Goal: Task Accomplishment & Management: Complete application form

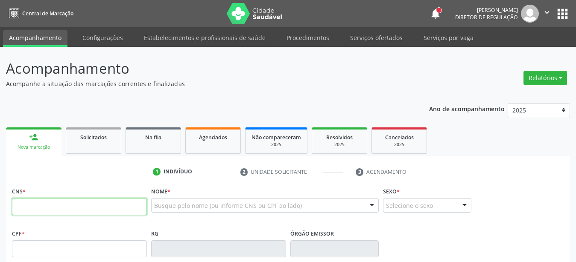
paste input "708 1005 6449 3634"
type input "708 1005 6449 3634"
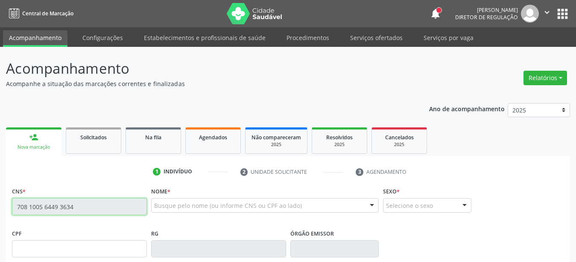
scroll to position [87, 0]
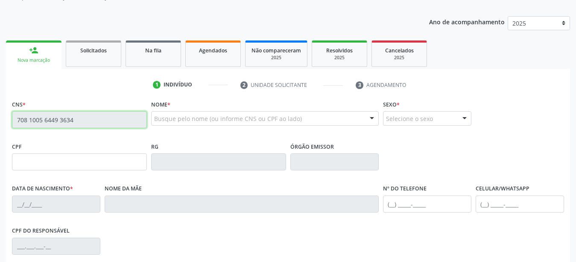
type input "152.671.274-18"
type input "01/07/2001"
type input "Maria Risete Almeida"
type input "(87) 98111-2199"
type input "000.276.994-80"
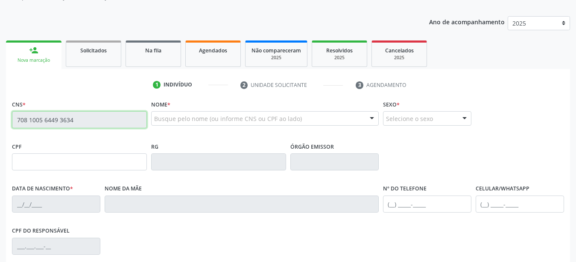
type input "S/N"
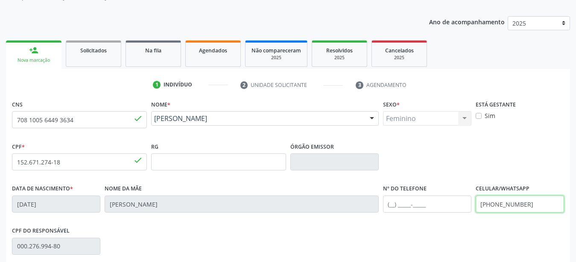
drag, startPoint x: 528, startPoint y: 208, endPoint x: 388, endPoint y: 224, distance: 140.6
click at [475, 213] on input "(87) 98111-2199" at bounding box center [519, 204] width 88 height 17
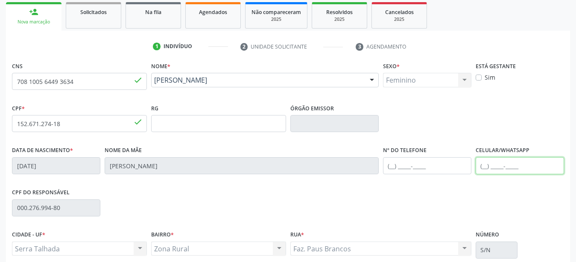
scroll to position [200, 0]
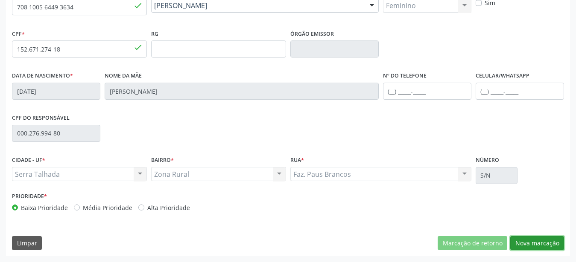
drag, startPoint x: 530, startPoint y: 242, endPoint x: 99, endPoint y: 87, distance: 458.1
click at [529, 243] on button "Nova marcação" at bounding box center [537, 243] width 54 height 15
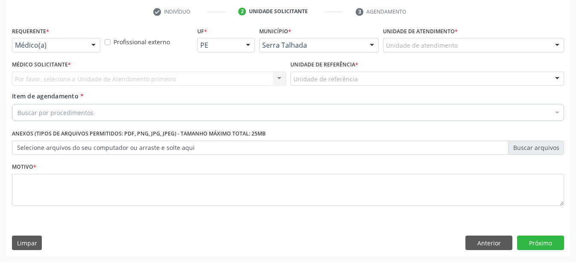
scroll to position [167, 0]
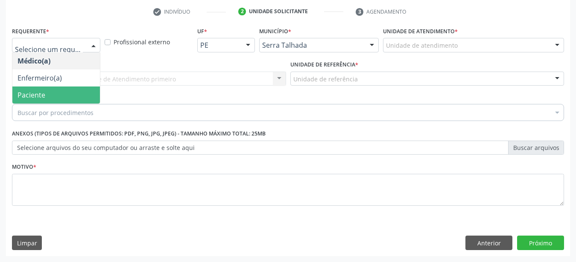
click at [46, 90] on span "Paciente" at bounding box center [55, 95] width 87 height 17
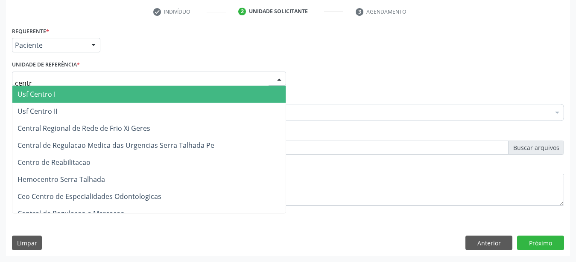
type input "centro"
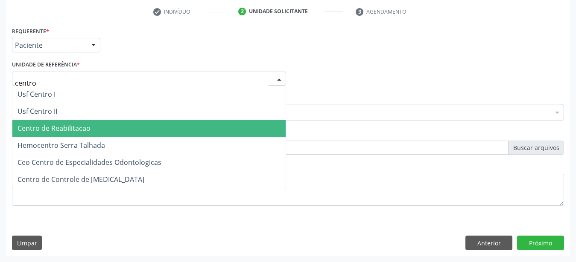
click at [53, 130] on span "Centro de Reabilitacao" at bounding box center [148, 128] width 273 height 17
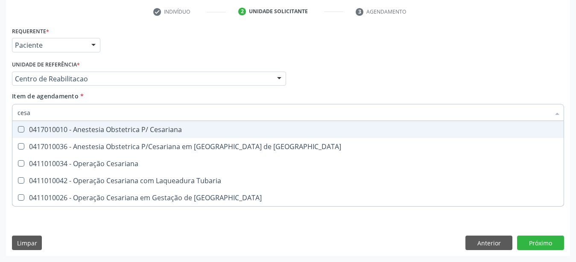
type input "cesar"
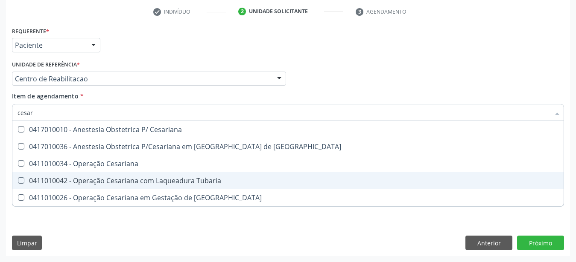
click at [96, 178] on div "0411010042 - Operação Cesariana com Laqueadura Tubaria" at bounding box center [287, 181] width 541 height 7
checkbox Tubaria "true"
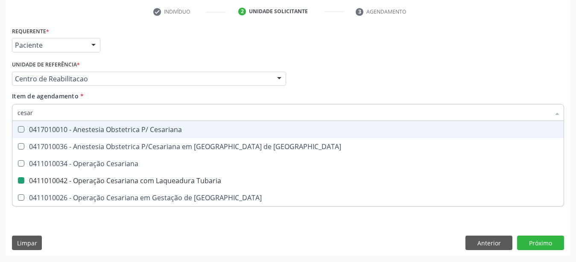
click at [334, 92] on div "Item de agendamento * cesar Desfazer seleção 0417010010 - Anestesia Obstetrica …" at bounding box center [288, 105] width 552 height 27
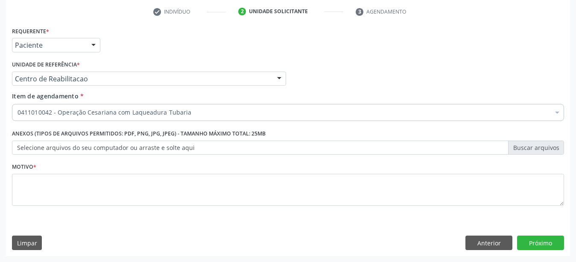
checkbox Tubaria "true"
checkbox Manutenção "false"
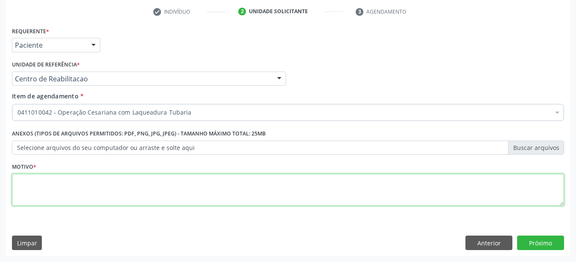
click at [224, 186] on textarea at bounding box center [288, 190] width 552 height 32
type textarea "..."
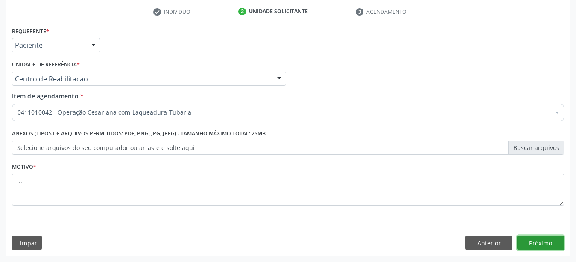
click at [534, 239] on button "Próximo" at bounding box center [540, 243] width 47 height 15
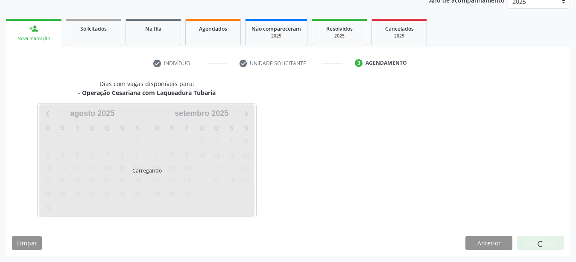
scroll to position [109, 0]
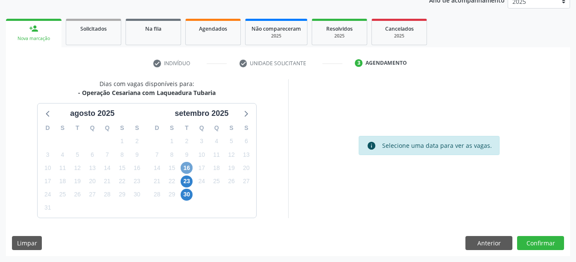
click at [190, 167] on span "16" at bounding box center [187, 168] width 12 height 12
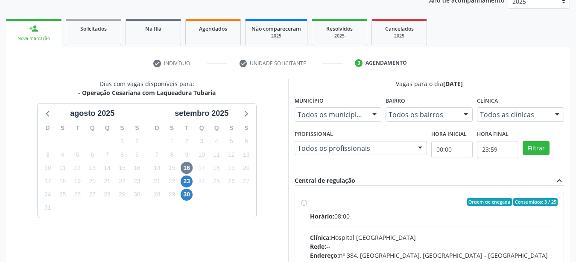
click at [308, 204] on div "Ordem de chegada Consumidos: 3 / 25 Horário: 08:00 Clínica: Hospital Sao Franci…" at bounding box center [429, 263] width 257 height 131
radio input "true"
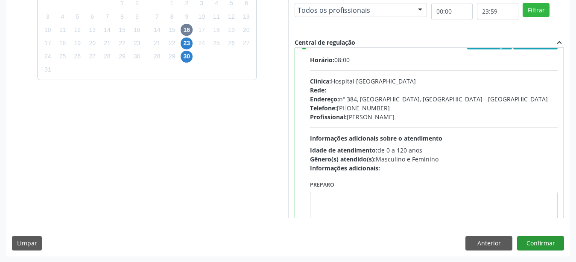
scroll to position [42, 0]
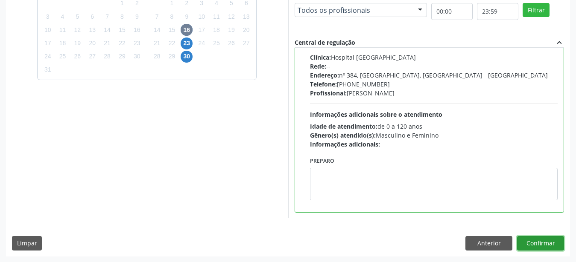
click at [538, 245] on button "Confirmar" at bounding box center [540, 243] width 47 height 15
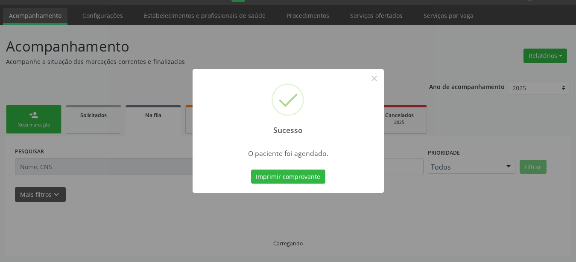
scroll to position [22, 0]
click at [270, 178] on button "Imprimir comprovante" at bounding box center [288, 177] width 74 height 15
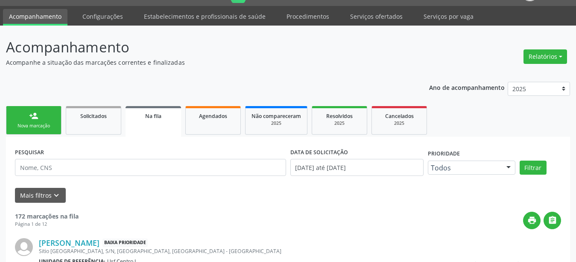
scroll to position [0, 0]
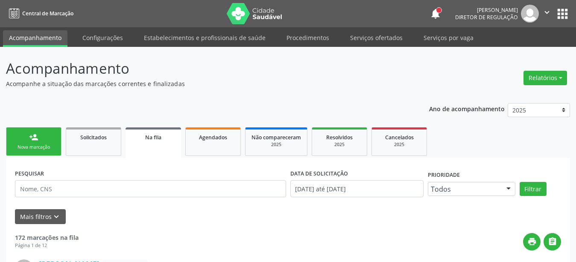
click at [567, 14] on button "apps" at bounding box center [562, 13] width 15 height 15
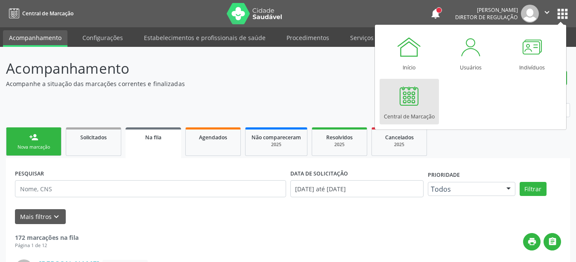
click at [411, 87] on div at bounding box center [409, 96] width 26 height 26
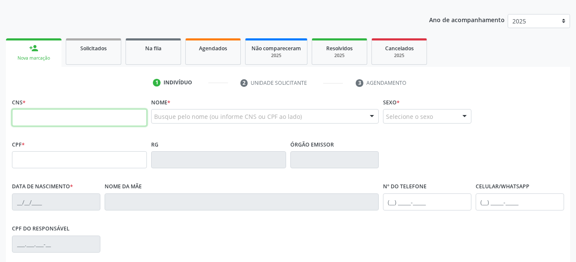
scroll to position [87, 0]
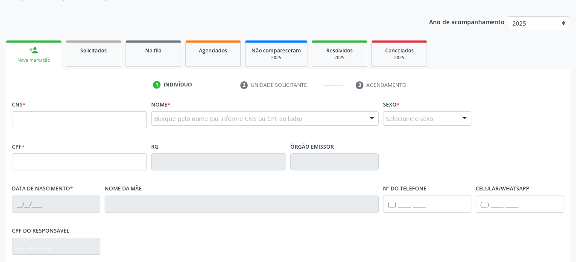
click at [307, 19] on div "Ano de acompanhamento 2025 2024 person_add Nova marcação Solicitados Na fila Ag…" at bounding box center [288, 190] width 564 height 360
click at [47, 127] on input "text" at bounding box center [79, 119] width 135 height 17
type input "7"
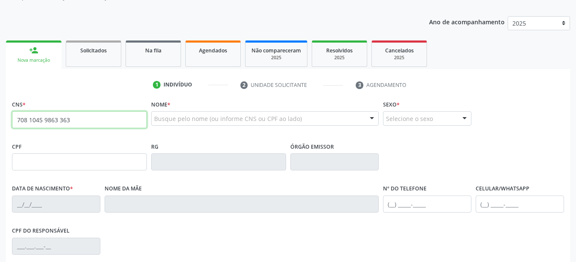
type input "708 1045 9863 3637"
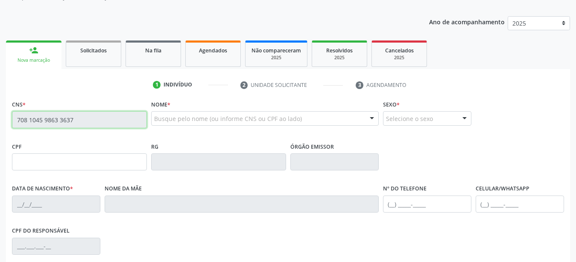
scroll to position [131, 0]
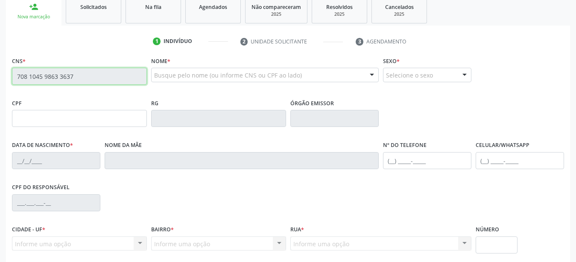
type input "045.737.714-33"
type input "[DATE]"
type input "Zulmira [PERSON_NAME]"
type input "[PHONE_NUMBER]"
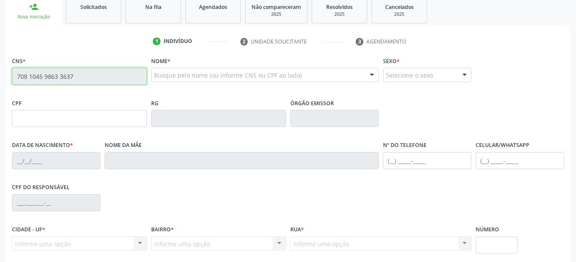
type input "387"
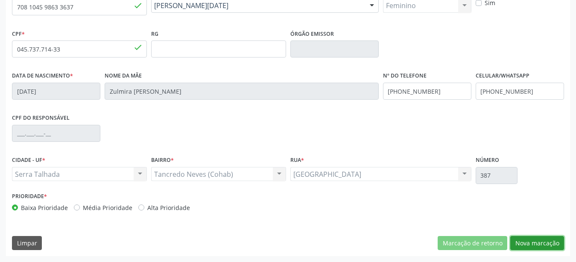
click at [535, 245] on button "Nova marcação" at bounding box center [537, 243] width 54 height 15
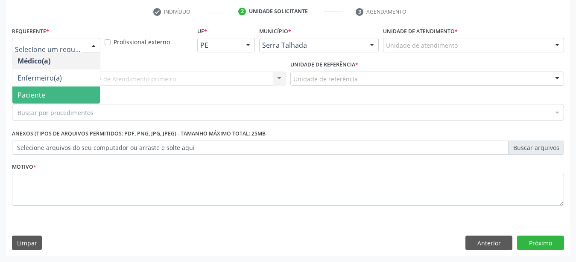
click at [41, 95] on span "Paciente" at bounding box center [55, 95] width 87 height 17
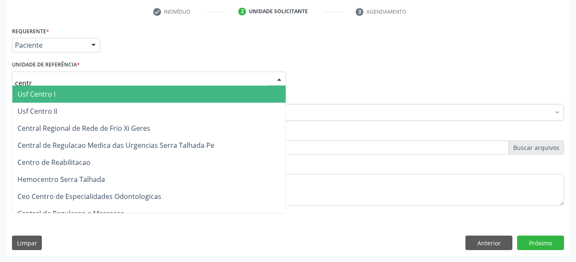
type input "centro"
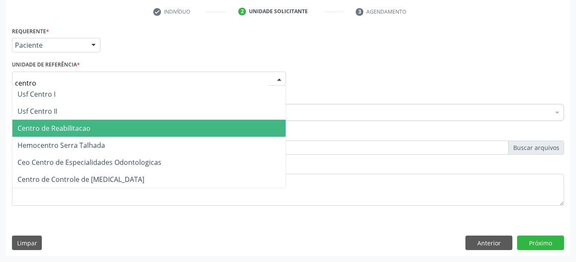
drag, startPoint x: 37, startPoint y: 122, endPoint x: 38, endPoint y: 117, distance: 5.3
click at [38, 124] on span "Centro de Reabilitacao" at bounding box center [53, 128] width 73 height 9
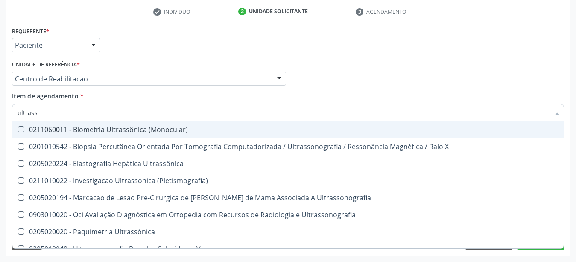
type input "ultrasso"
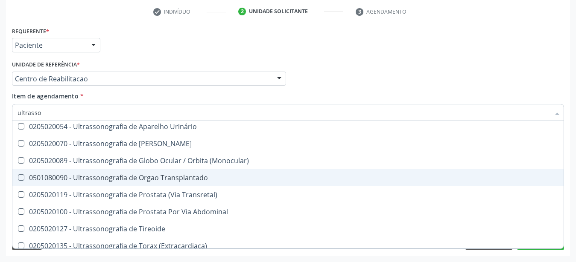
scroll to position [248, 0]
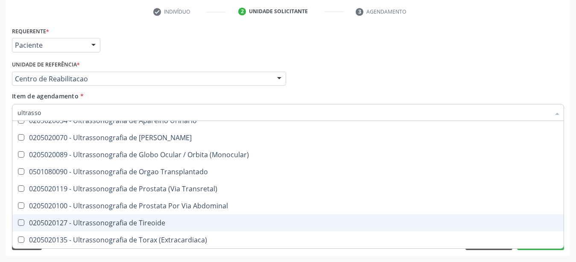
click at [172, 220] on div "0205020127 - Ultrassonografia de Tireoide" at bounding box center [287, 223] width 541 height 7
checkbox Tireoide "true"
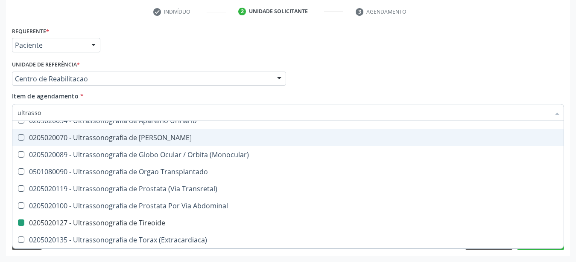
click at [402, 58] on div "Médico Solicitante Por favor, selecione a Unidade de Atendimento primeiro Nenhu…" at bounding box center [288, 74] width 556 height 33
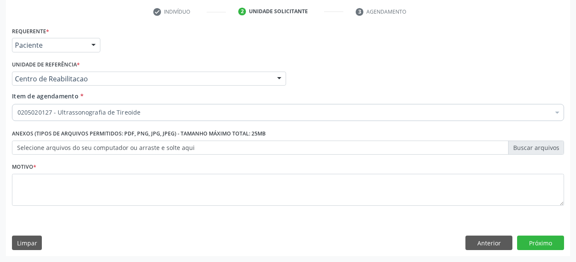
scroll to position [0, 0]
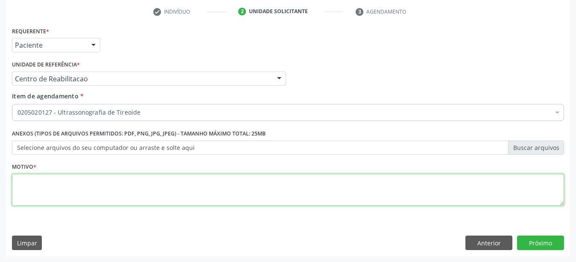
click at [105, 202] on textarea at bounding box center [288, 190] width 552 height 32
type textarea "..."
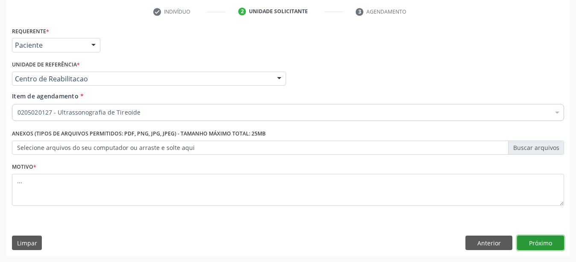
click at [547, 248] on button "Próximo" at bounding box center [540, 243] width 47 height 15
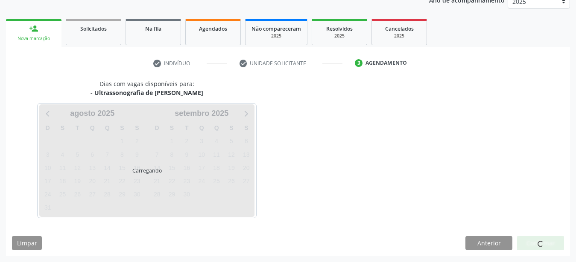
scroll to position [109, 0]
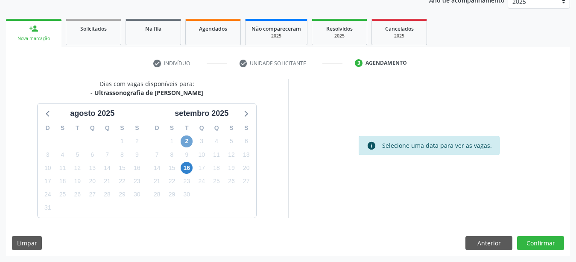
click at [187, 142] on span "2" at bounding box center [187, 142] width 12 height 12
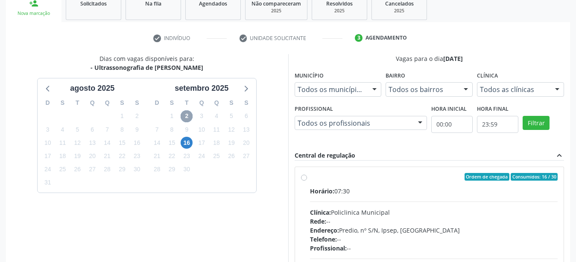
scroll to position [152, 0]
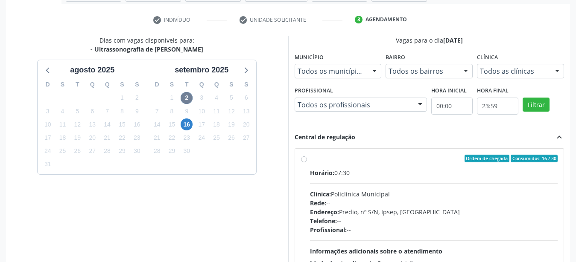
click at [310, 158] on label "Ordem de chegada Consumidos: 16 / 30 Horário: 07:30 Clínica: Policlinica Munici…" at bounding box center [434, 220] width 248 height 131
click at [302, 158] on input "Ordem de chegada Consumidos: 16 / 30 Horário: 07:30 Clínica: Policlinica Munici…" at bounding box center [304, 159] width 6 height 8
radio input "true"
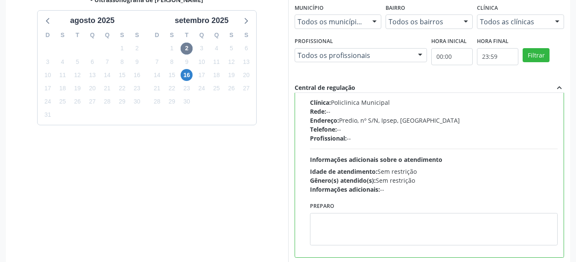
scroll to position [247, 0]
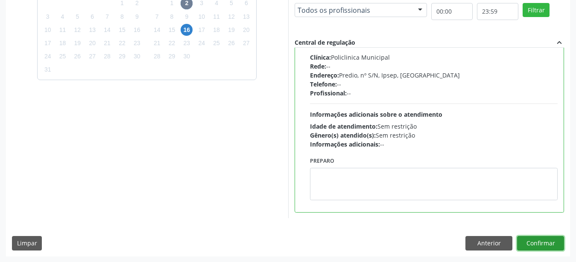
click at [560, 243] on button "Confirmar" at bounding box center [540, 243] width 47 height 15
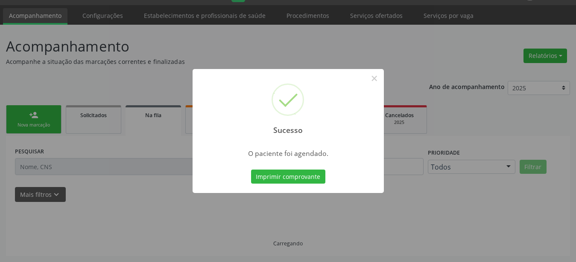
scroll to position [22, 0]
click at [290, 167] on div "Sucesso × O paciente foi agendado. Imprimir comprovante Cancel" at bounding box center [287, 131] width 191 height 125
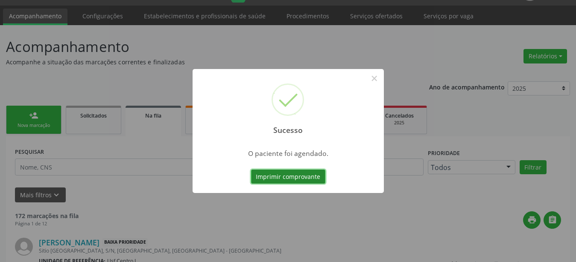
click at [289, 175] on button "Imprimir comprovante" at bounding box center [288, 177] width 74 height 15
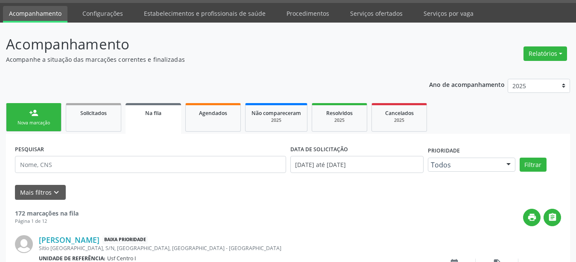
scroll to position [0, 0]
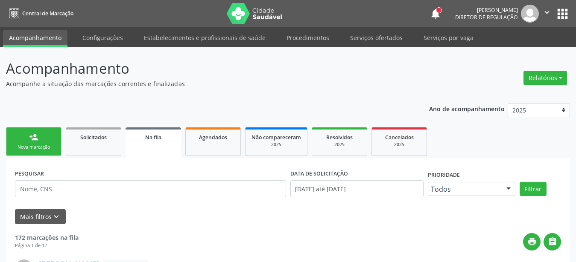
click at [564, 20] on button "apps" at bounding box center [562, 13] width 15 height 15
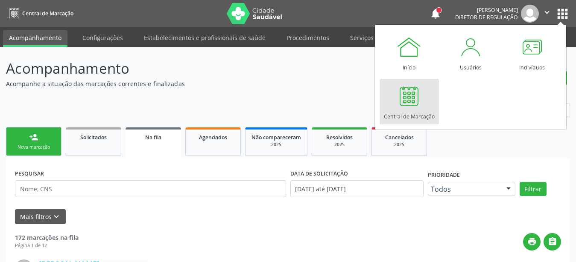
click at [402, 101] on div at bounding box center [409, 96] width 26 height 26
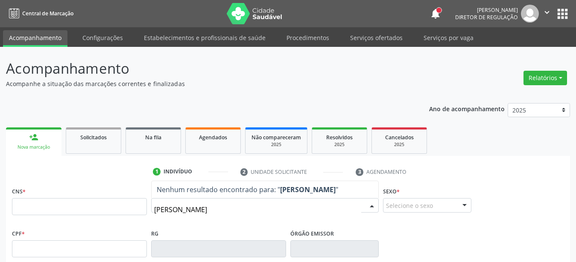
type input "maiana pereira de souza"
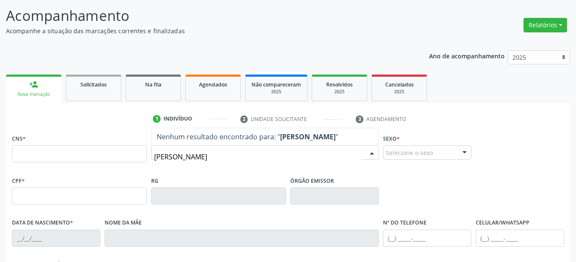
scroll to position [131, 0]
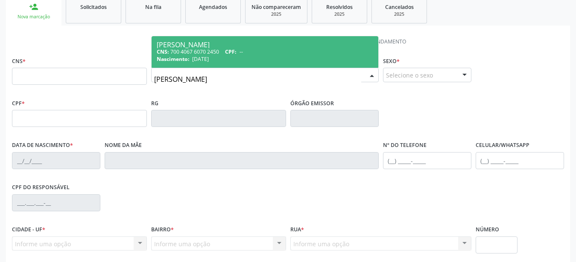
click at [236, 53] on span "CPF:" at bounding box center [231, 51] width 12 height 7
type input "700 4067 6070 2450"
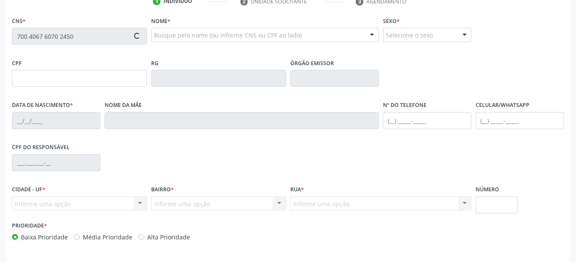
scroll to position [174, 0]
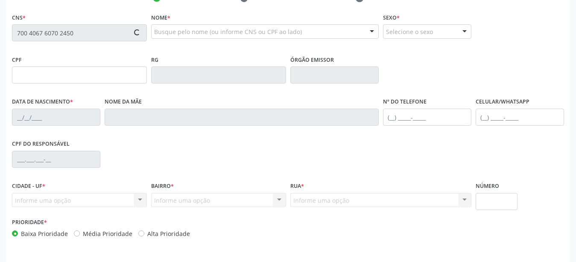
type input "22/03/1987"
type input "Estela Maria Pereira de Souza"
type input "(87) 99999-9999"
type input "588"
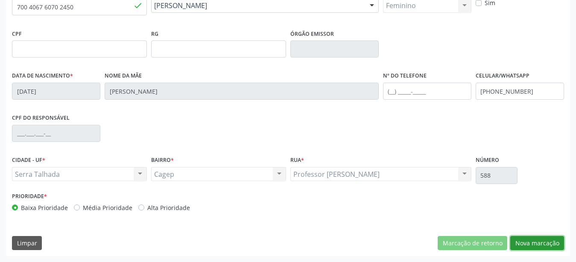
click at [536, 244] on button "Nova marcação" at bounding box center [537, 243] width 54 height 15
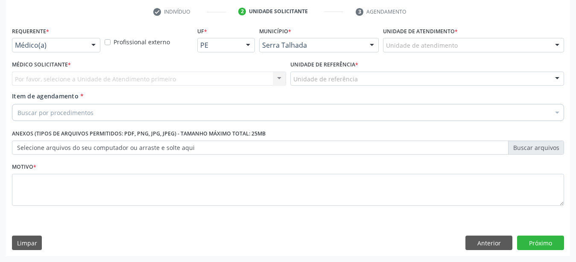
scroll to position [167, 0]
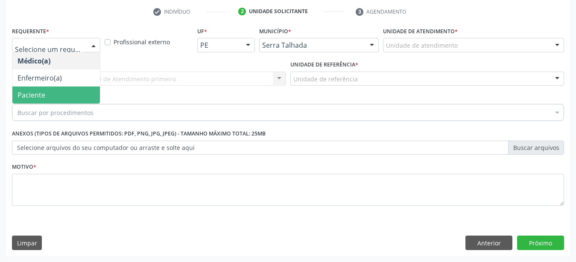
click at [52, 88] on span "Paciente" at bounding box center [55, 95] width 87 height 17
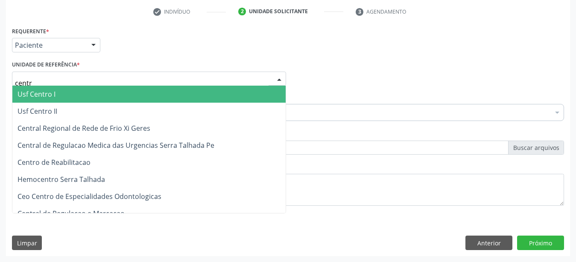
type input "centro"
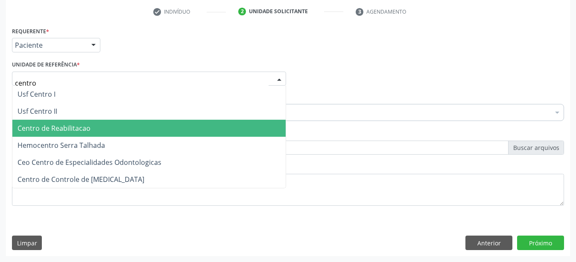
click at [60, 124] on span "Centro de Reabilitacao" at bounding box center [53, 128] width 73 height 9
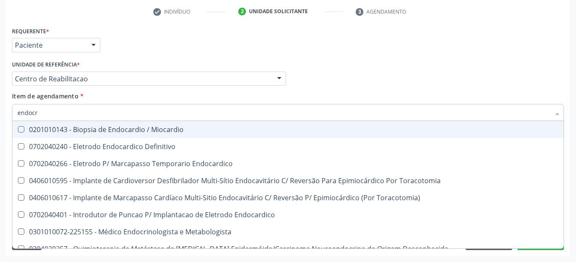
type input "endocri"
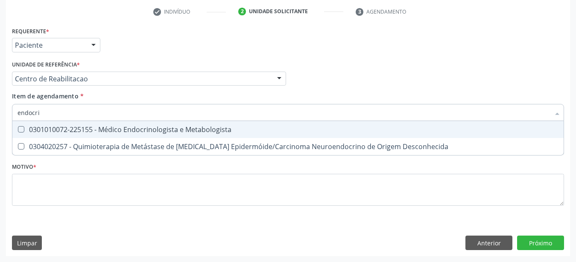
click at [81, 126] on div "0301010072-225155 - Médico Endocrinologista e Metabologista" at bounding box center [287, 129] width 541 height 7
checkbox Metabologista "true"
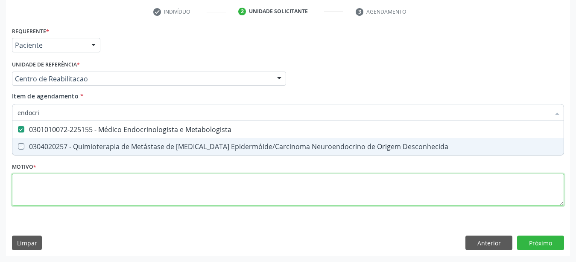
click at [39, 182] on textarea at bounding box center [288, 190] width 552 height 32
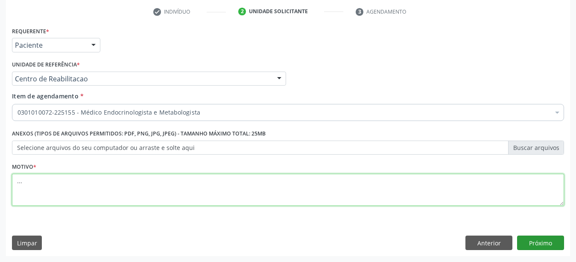
type textarea "..."
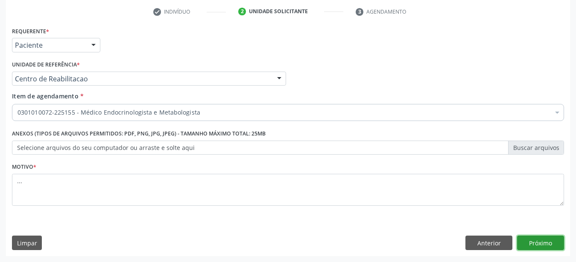
click at [560, 245] on button "Próximo" at bounding box center [540, 243] width 47 height 15
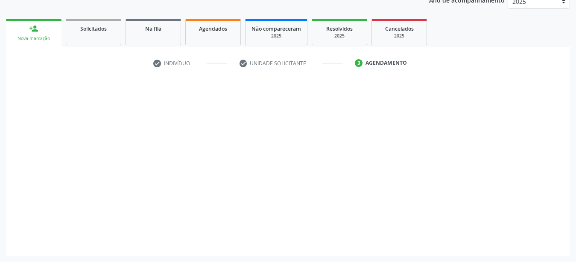
scroll to position [109, 0]
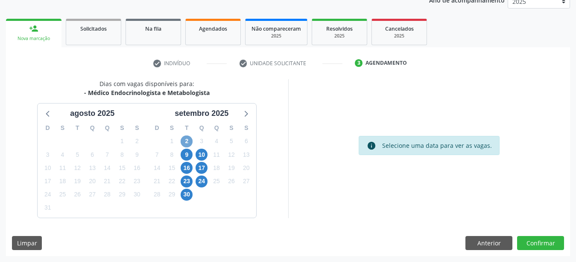
click at [189, 142] on span "2" at bounding box center [187, 142] width 12 height 12
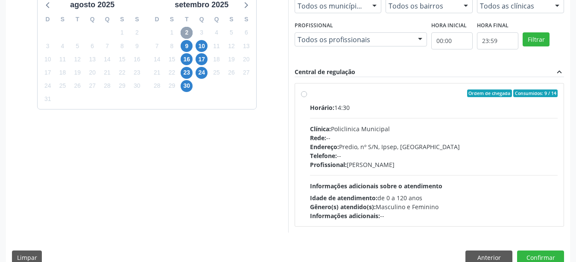
scroll to position [232, 0]
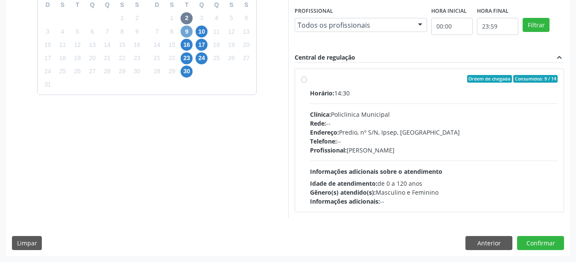
click at [185, 27] on span "9" at bounding box center [187, 32] width 12 height 12
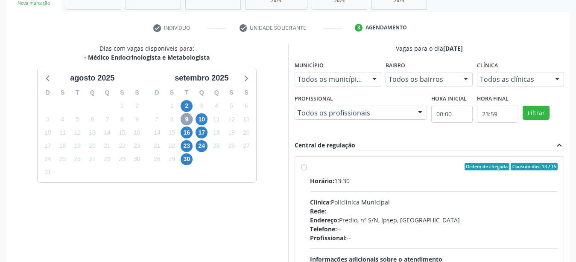
scroll to position [196, 0]
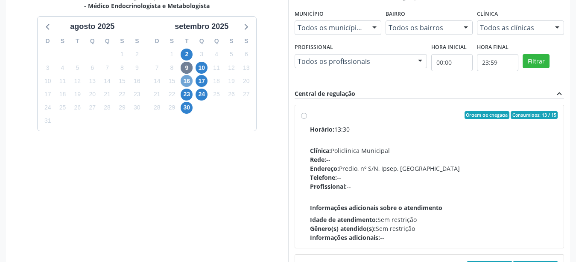
click at [184, 79] on span "16" at bounding box center [187, 81] width 12 height 12
click at [187, 94] on span "23" at bounding box center [187, 95] width 12 height 12
click at [205, 66] on span "10" at bounding box center [201, 68] width 12 height 12
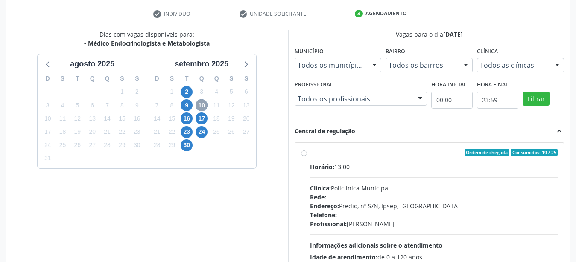
scroll to position [232, 0]
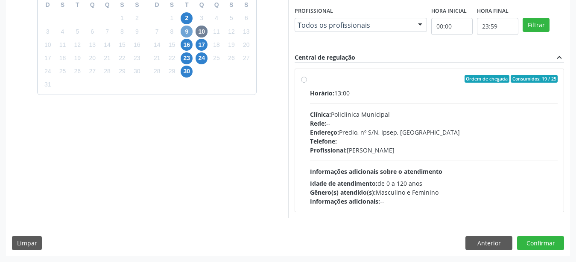
click at [184, 32] on span "9" at bounding box center [187, 32] width 12 height 12
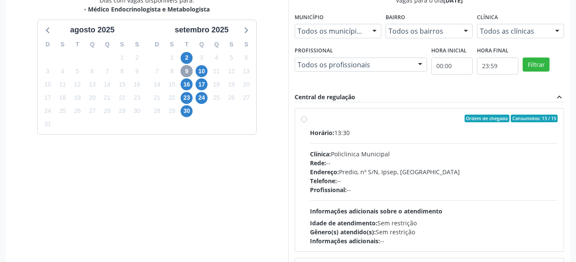
scroll to position [196, 0]
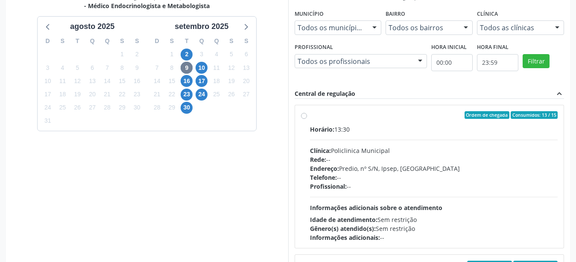
click at [310, 115] on label "Ordem de chegada Consumidos: 13 / 15 Horário: 13:30 Clínica: Policlinica Munici…" at bounding box center [434, 176] width 248 height 131
click at [302, 115] on input "Ordem de chegada Consumidos: 13 / 15 Horário: 13:30 Clínica: Policlinica Munici…" at bounding box center [304, 115] width 6 height 8
radio input "true"
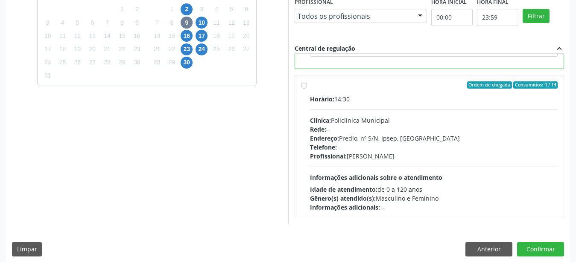
scroll to position [247, 0]
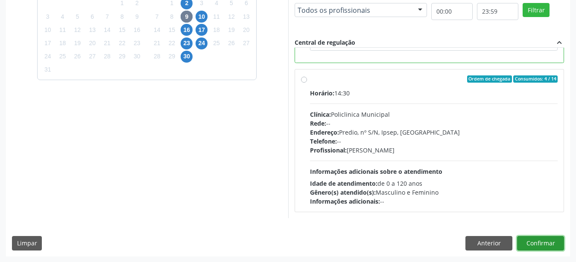
click at [550, 244] on button "Confirmar" at bounding box center [540, 243] width 47 height 15
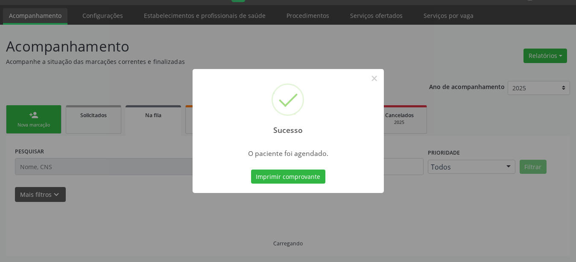
scroll to position [22, 0]
click at [285, 180] on button "Imprimir comprovante" at bounding box center [288, 177] width 74 height 15
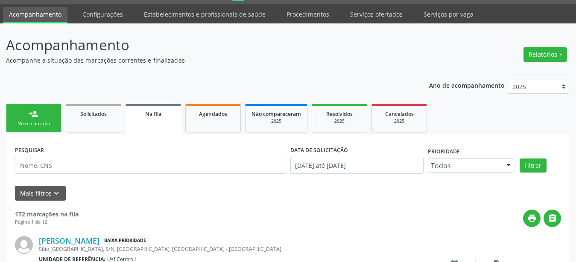
scroll to position [0, 0]
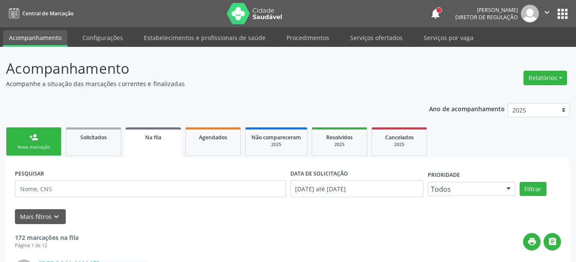
click at [557, 18] on button "apps" at bounding box center [562, 13] width 15 height 15
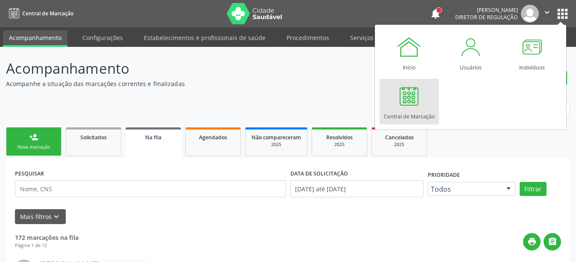
drag, startPoint x: 417, startPoint y: 102, endPoint x: 412, endPoint y: 105, distance: 5.5
click at [416, 102] on div at bounding box center [409, 96] width 26 height 26
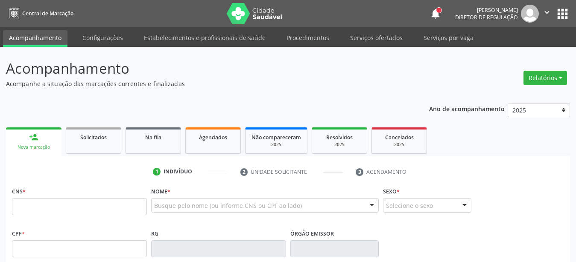
type input "700 5089 9822 6553"
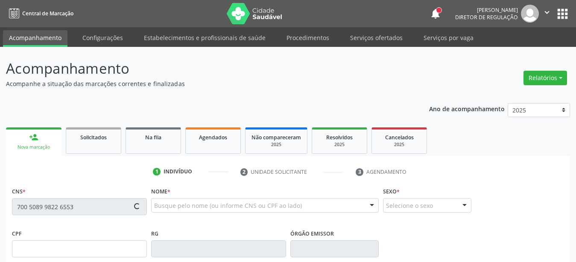
scroll to position [174, 0]
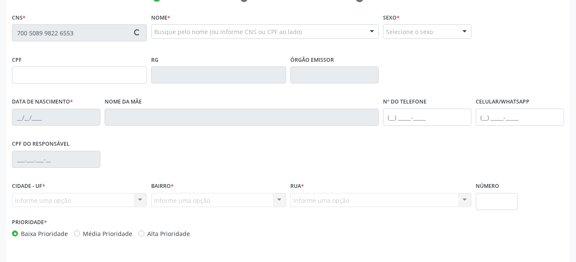
type input "180.607.264-55"
type input "08/02/2022"
type input "Maria Regina Pereira Evangelista"
type input "(88) 8888-8888"
type input "047.033.034-18"
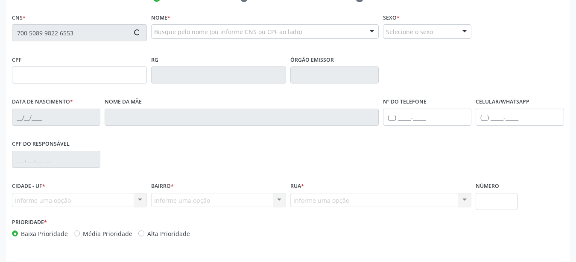
type input "226"
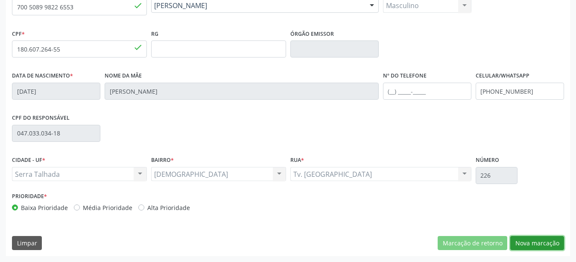
click at [525, 242] on button "Nova marcação" at bounding box center [537, 243] width 54 height 15
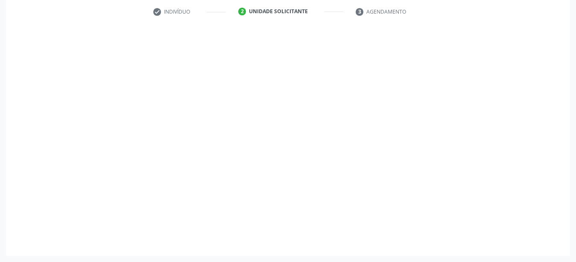
scroll to position [167, 0]
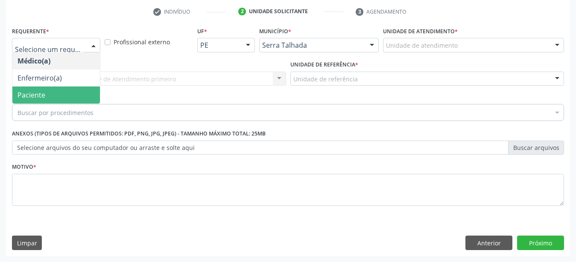
click at [51, 90] on span "Paciente" at bounding box center [55, 95] width 87 height 17
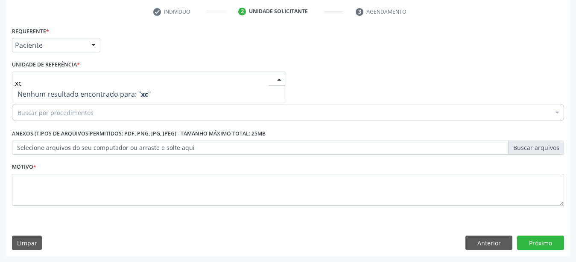
type input "x"
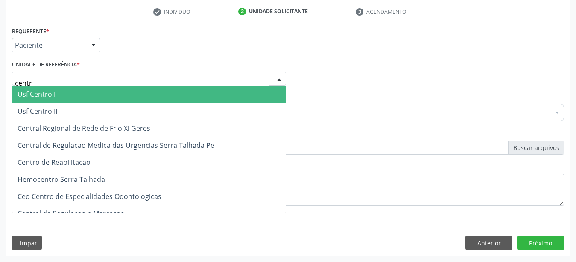
type input "centro"
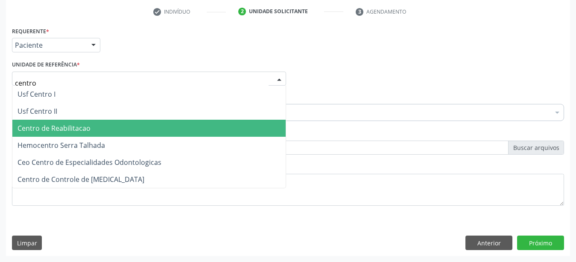
click at [70, 124] on span "Centro de Reabilitacao" at bounding box center [53, 128] width 73 height 9
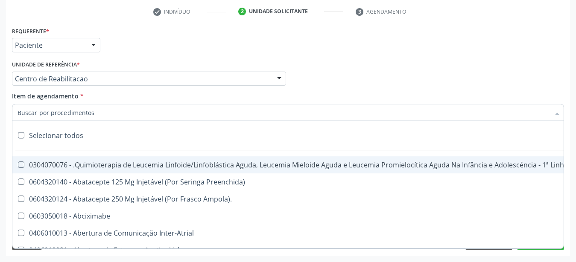
click at [80, 108] on input "Item de agendamento *" at bounding box center [283, 112] width 532 height 17
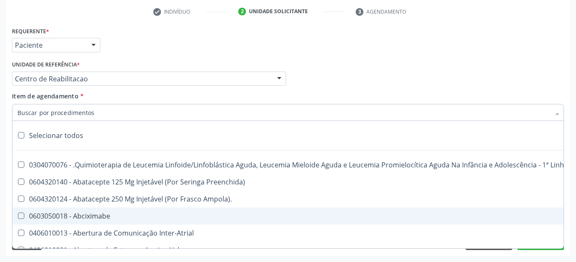
click at [489, 40] on div "Requerente * Paciente Médico(a) Enfermeiro(a) Paciente Nenhum resultado encontr…" at bounding box center [288, 41] width 556 height 33
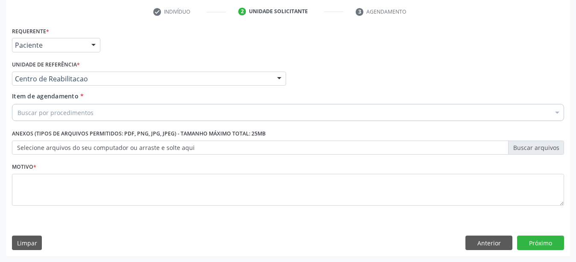
click at [217, 40] on div "Requerente * Paciente Médico(a) Enfermeiro(a) Paciente Nenhum resultado encontr…" at bounding box center [288, 41] width 556 height 33
click at [141, 207] on fieldset "Motivo *" at bounding box center [288, 186] width 552 height 51
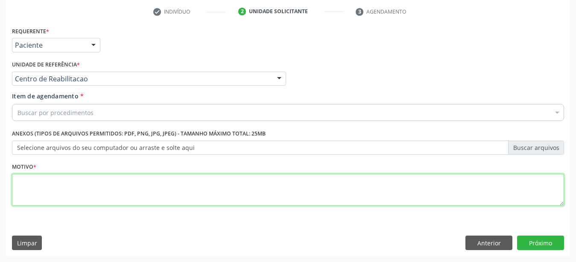
click at [139, 192] on textarea at bounding box center [288, 190] width 552 height 32
click at [68, 187] on textarea at bounding box center [288, 190] width 552 height 32
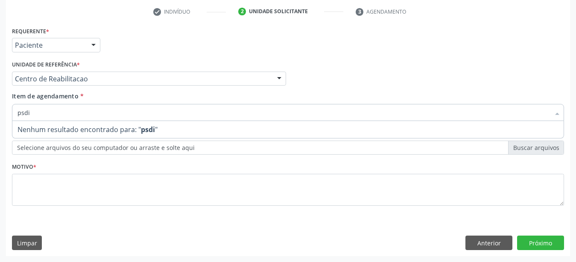
click at [62, 108] on input "psdi" at bounding box center [283, 112] width 532 height 17
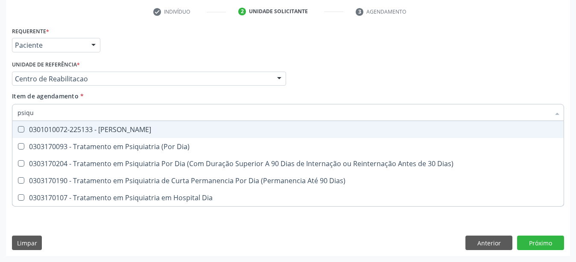
type input "psiqui"
click at [83, 126] on div "0301010072-225133 - Médico Psiquiatra" at bounding box center [287, 129] width 541 height 7
checkbox Psiquiatra "true"
click at [329, 79] on div "Médico Solicitante Por favor, selecione a Unidade de Atendimento primeiro Nenhu…" at bounding box center [288, 74] width 556 height 33
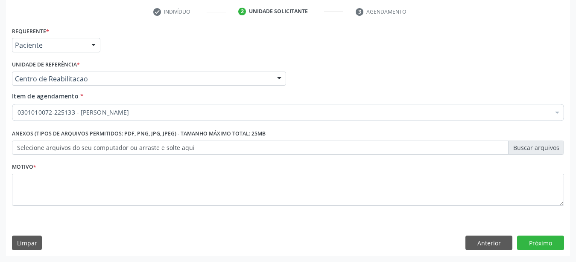
click at [104, 209] on div "Requerente * Paciente Médico(a) Enfermeiro(a) Paciente Nenhum resultado encontr…" at bounding box center [288, 121] width 552 height 193
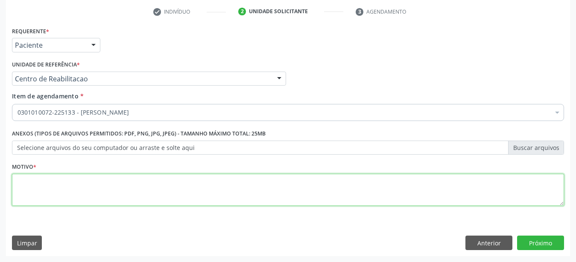
click at [80, 175] on textarea at bounding box center [288, 190] width 552 height 32
type textarea "...."
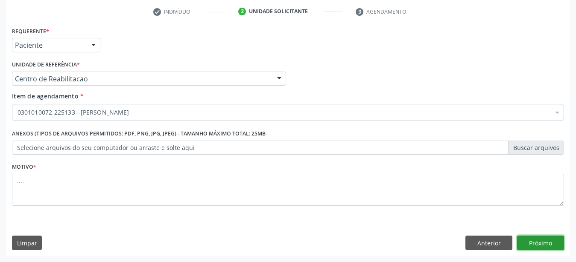
click at [538, 244] on button "Próximo" at bounding box center [540, 243] width 47 height 15
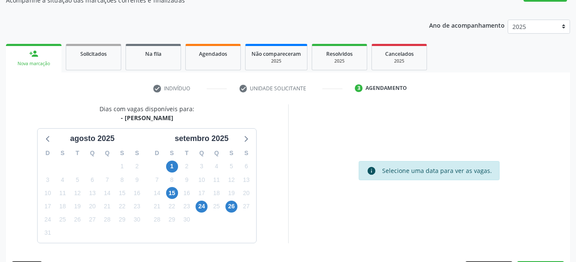
scroll to position [0, 0]
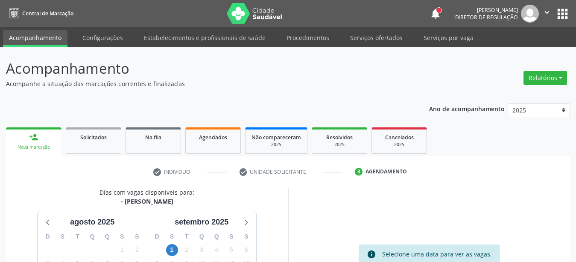
click at [568, 17] on button "apps" at bounding box center [562, 13] width 15 height 15
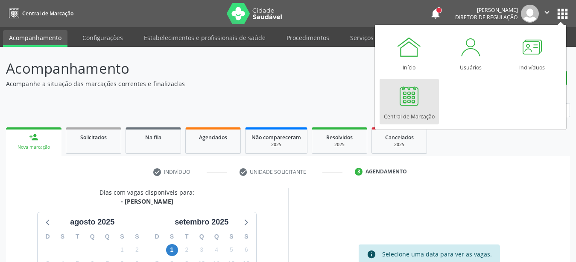
click at [406, 103] on div at bounding box center [409, 96] width 26 height 26
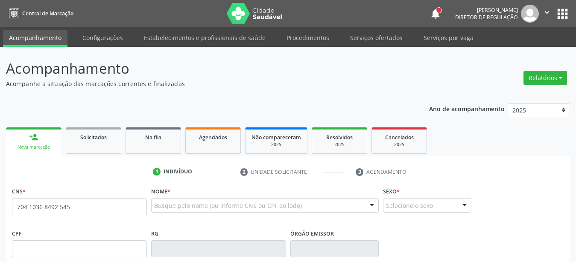
type input "704 1036 8492 5450"
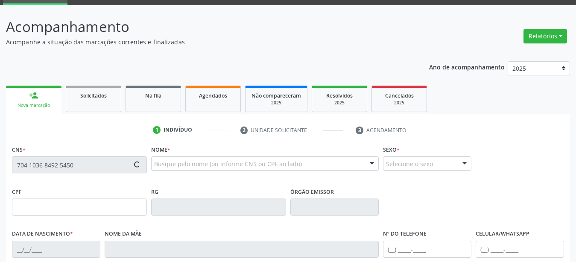
scroll to position [87, 0]
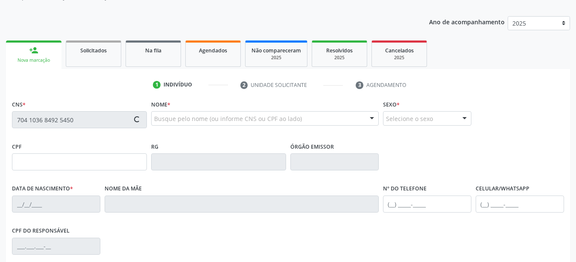
type input "063.463.254-00"
type input "[DATE]"
type input "[PERSON_NAME]"
type input "(87) 99913-0519"
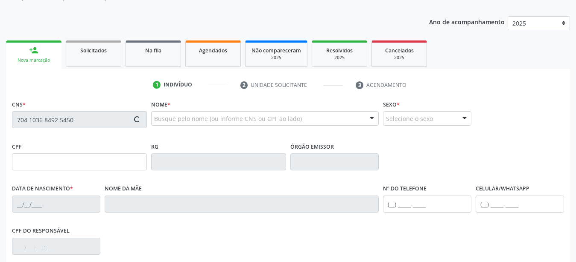
type input "30"
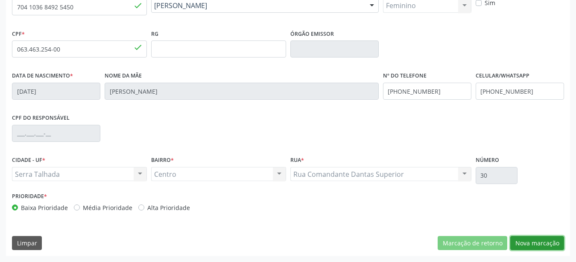
click at [538, 245] on button "Nova marcação" at bounding box center [537, 243] width 54 height 15
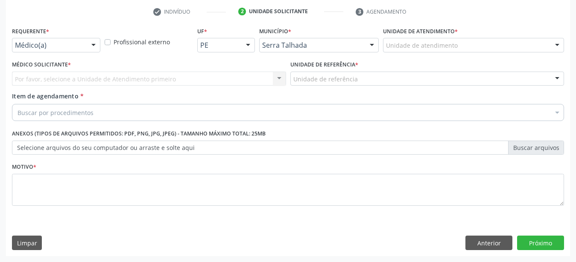
scroll to position [167, 0]
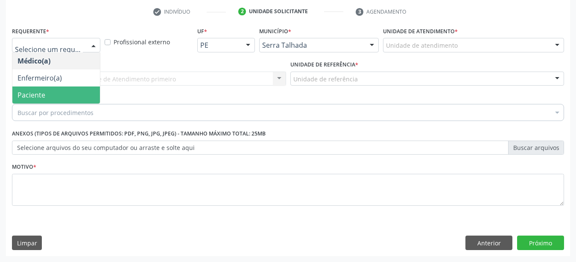
drag, startPoint x: 73, startPoint y: 81, endPoint x: 66, endPoint y: 69, distance: 13.2
click at [74, 87] on span "Paciente" at bounding box center [55, 95] width 87 height 17
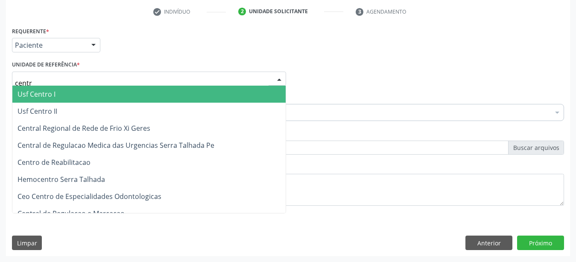
type input "centro"
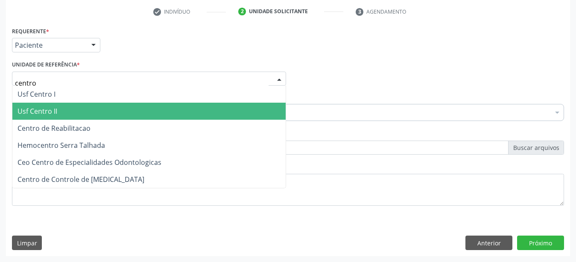
click at [74, 124] on span "Centro de Reabilitacao" at bounding box center [53, 128] width 73 height 9
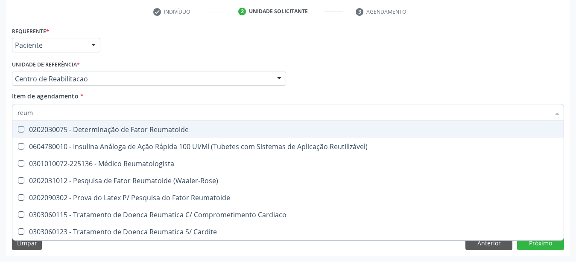
type input "reuma"
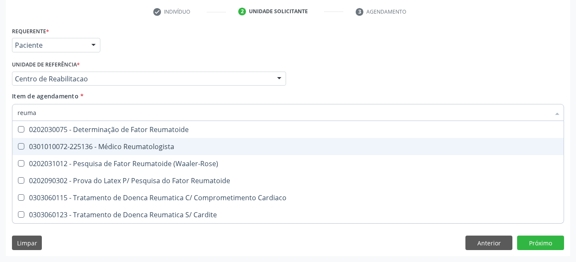
click at [148, 143] on div "0301010072-225136 - Médico Reumatologista" at bounding box center [287, 146] width 541 height 7
checkbox Reumatologista "true"
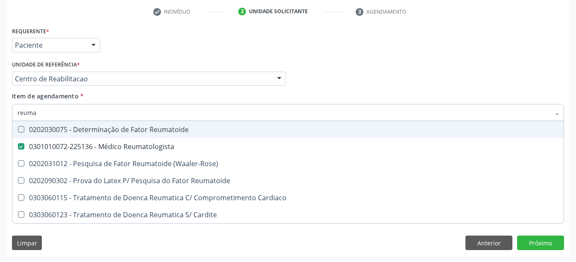
click at [364, 79] on div "Médico Solicitante Por favor, selecione a Unidade de Atendimento primeiro Nenhu…" at bounding box center [288, 74] width 556 height 33
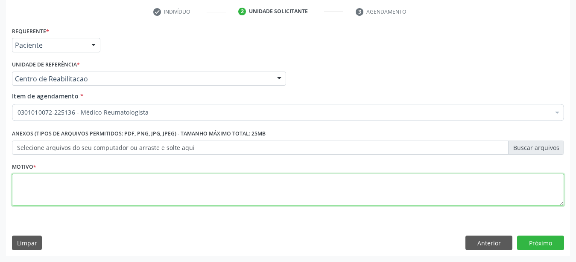
click at [251, 188] on textarea at bounding box center [288, 190] width 552 height 32
type textarea "...."
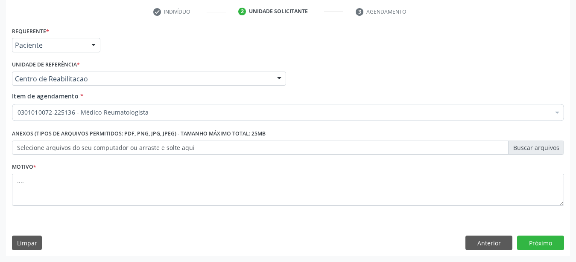
click at [539, 236] on div "Requerente * Paciente Médico(a) Enfermeiro(a) Paciente Nenhum resultado encontr…" at bounding box center [288, 141] width 564 height 232
click at [538, 244] on button "Próximo" at bounding box center [540, 243] width 47 height 15
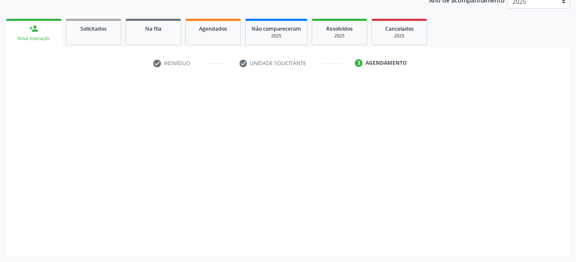
scroll to position [109, 0]
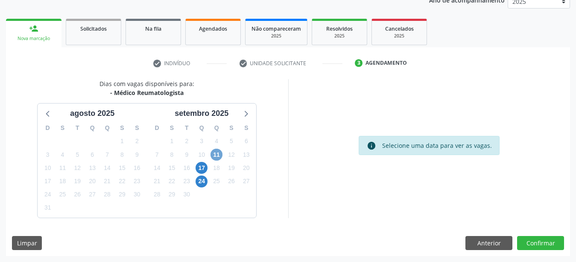
click at [216, 157] on span "11" at bounding box center [216, 155] width 12 height 12
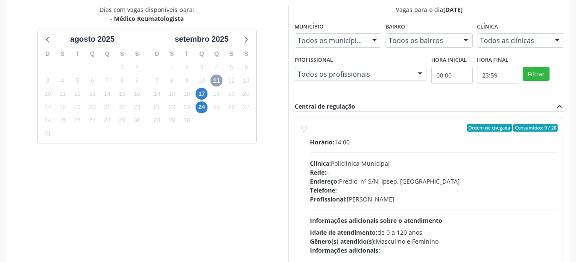
scroll to position [196, 0]
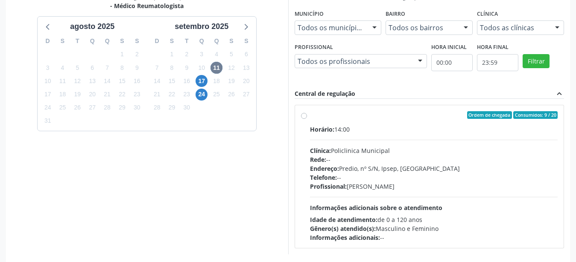
click at [308, 116] on div "Ordem de chegada Consumidos: 9 / 20 Horário: 14:00 Clínica: Policlinica Municip…" at bounding box center [429, 176] width 257 height 131
radio input "true"
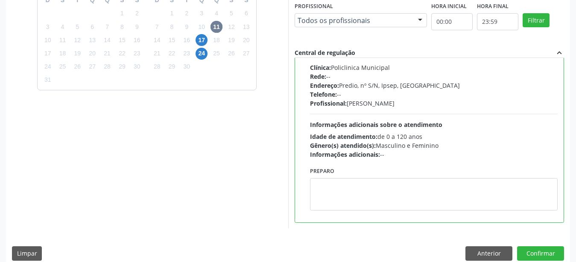
scroll to position [247, 0]
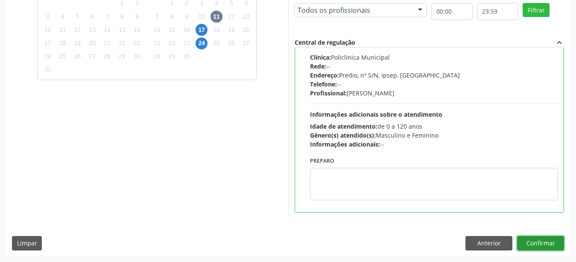
click at [539, 241] on button "Confirmar" at bounding box center [540, 243] width 47 height 15
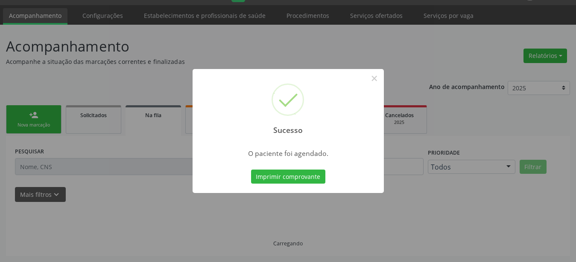
scroll to position [22, 0]
click at [306, 173] on button "Imprimir comprovante" at bounding box center [288, 177] width 74 height 15
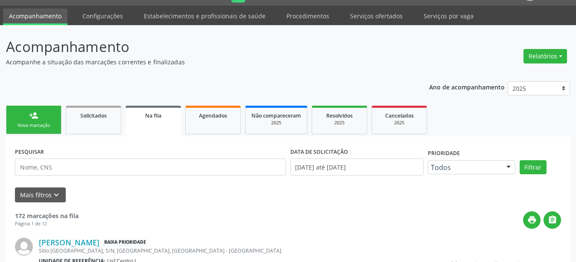
scroll to position [21, 0]
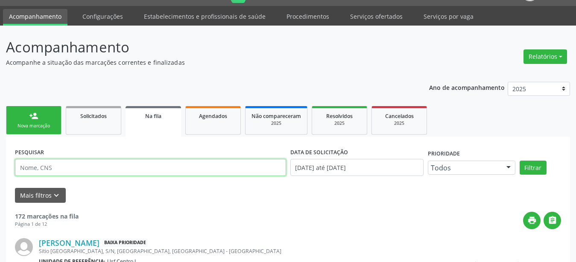
click at [57, 172] on input "text" at bounding box center [150, 167] width 271 height 17
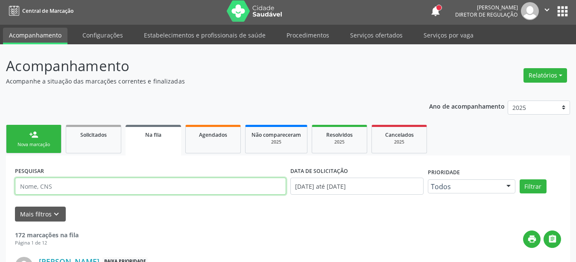
scroll to position [0, 0]
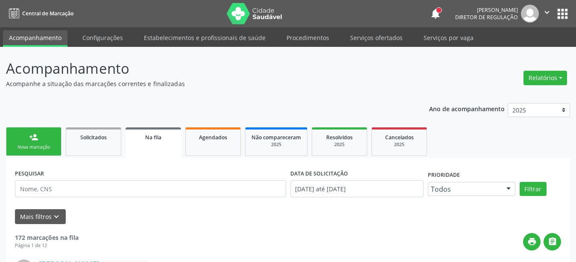
click at [555, 12] on button "apps" at bounding box center [562, 13] width 15 height 15
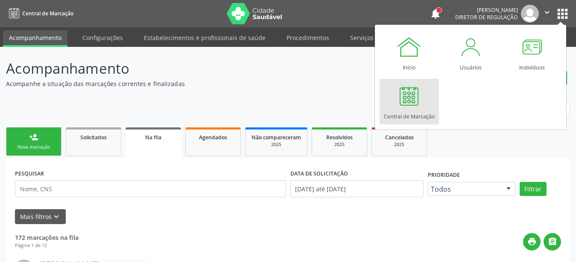
click at [412, 96] on div at bounding box center [409, 96] width 26 height 26
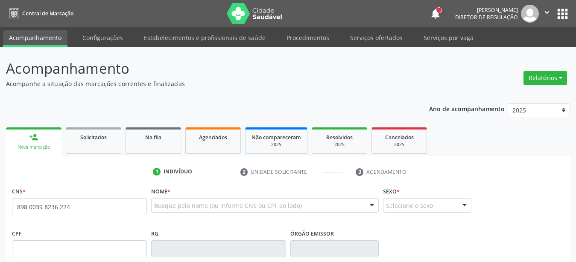
type input "898 0039 8236 2247"
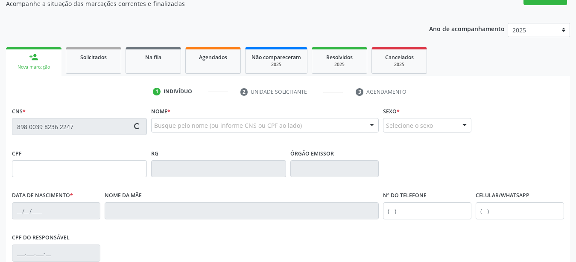
scroll to position [87, 0]
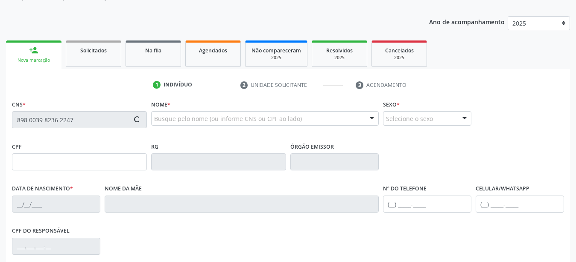
type input "[DATE]"
type input "[PERSON_NAME]"
type input "[PHONE_NUMBER]"
type input "30"
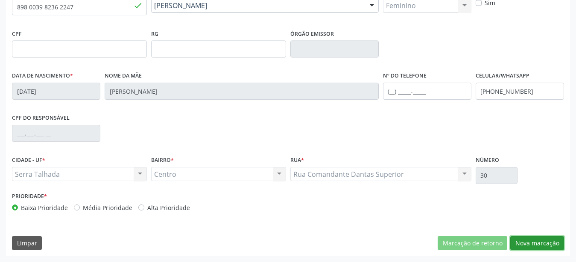
click at [552, 247] on button "Nova marcação" at bounding box center [537, 243] width 54 height 15
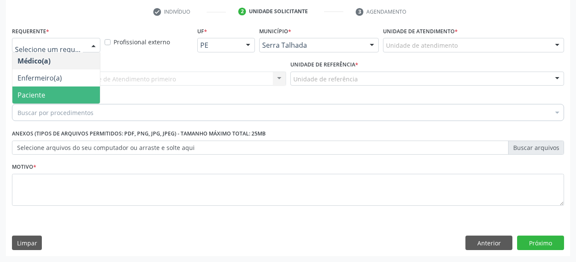
click at [43, 90] on span "Paciente" at bounding box center [31, 94] width 28 height 9
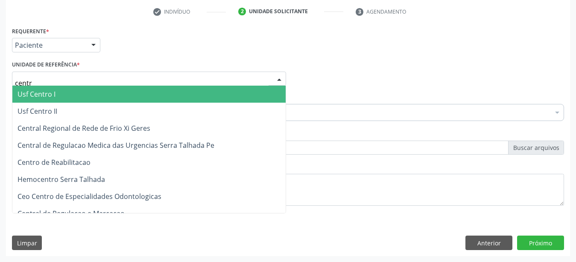
type input "centro"
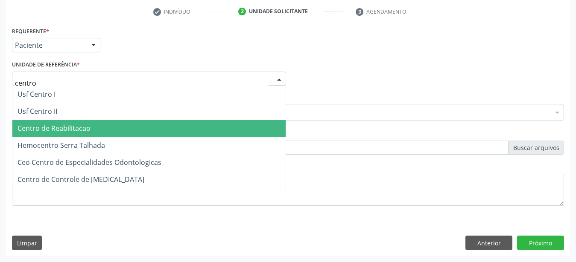
click at [69, 124] on span "Centro de Reabilitacao" at bounding box center [53, 128] width 73 height 9
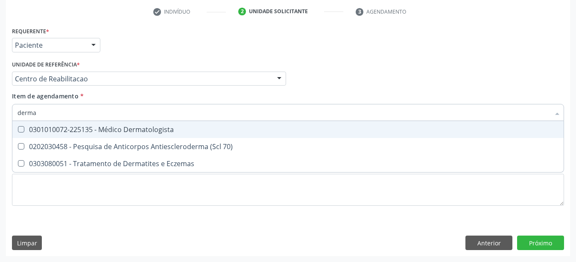
type input "dermat"
click at [122, 127] on div "0301010072-225135 - Médico Dermatologista" at bounding box center [287, 129] width 541 height 7
checkbox Dermatologista "true"
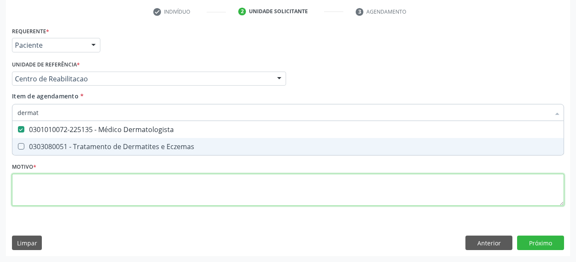
click at [106, 186] on textarea at bounding box center [288, 190] width 552 height 32
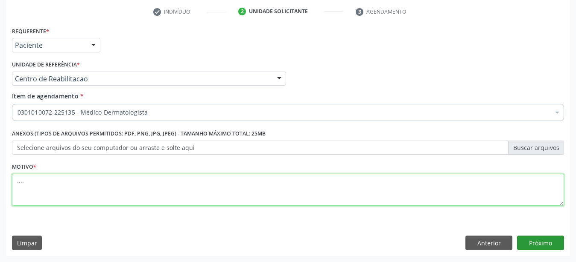
type textarea "...."
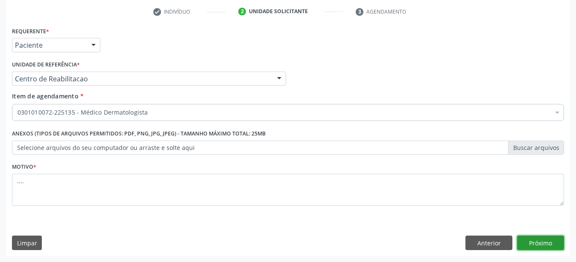
click at [534, 248] on button "Próximo" at bounding box center [540, 243] width 47 height 15
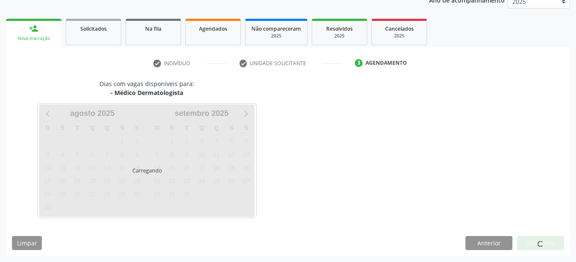
scroll to position [109, 0]
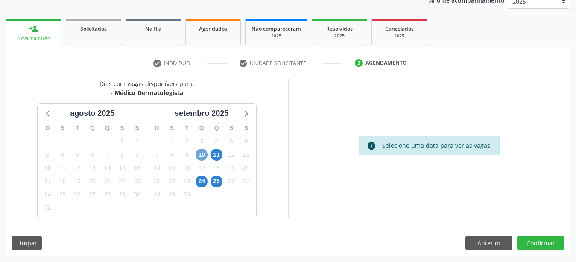
click at [201, 159] on span "10" at bounding box center [201, 155] width 12 height 12
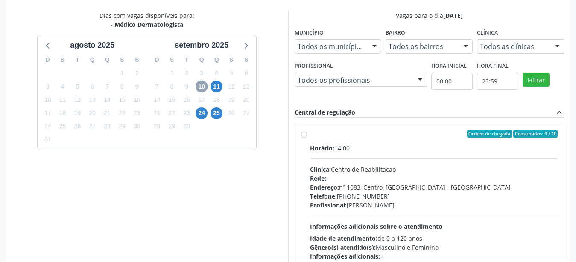
scroll to position [196, 0]
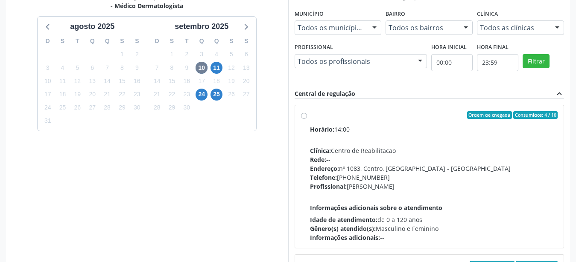
click at [299, 117] on div "Ordem de chegada Consumidos: 4 / 10 Horário: 14:00 Clínica: Centro de Reabilita…" at bounding box center [429, 176] width 269 height 143
radio input "true"
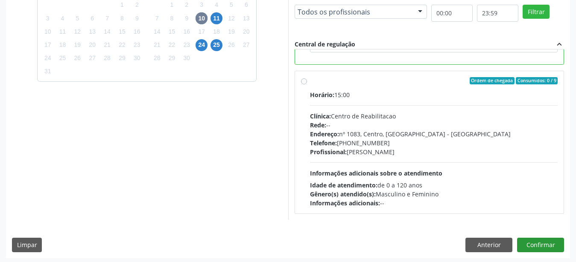
scroll to position [247, 0]
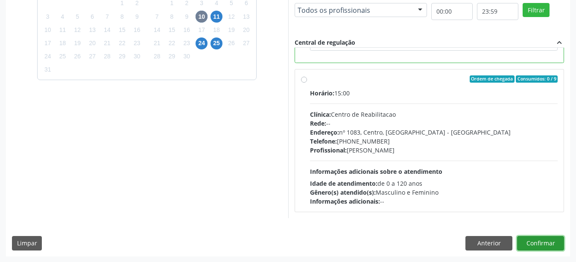
drag, startPoint x: 529, startPoint y: 239, endPoint x: 489, endPoint y: 233, distance: 40.1
click at [527, 241] on button "Confirmar" at bounding box center [540, 243] width 47 height 15
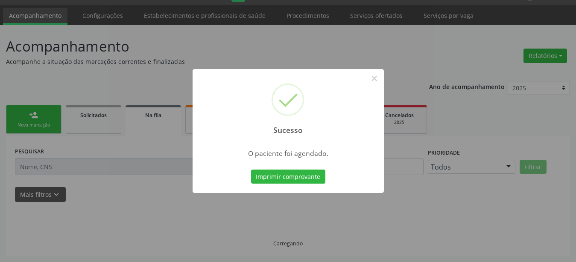
scroll to position [22, 0]
click at [300, 177] on button "Imprimir comprovante" at bounding box center [288, 177] width 74 height 15
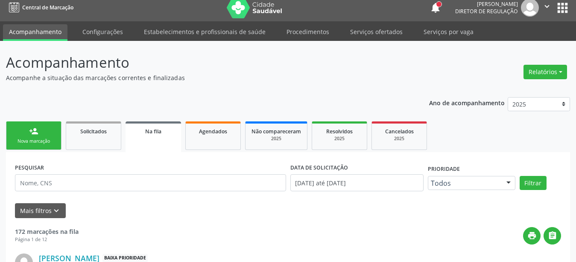
scroll to position [0, 0]
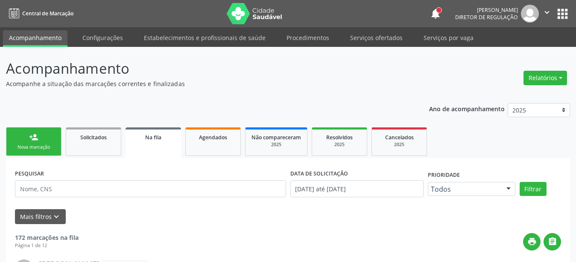
click at [559, 16] on button "apps" at bounding box center [562, 13] width 15 height 15
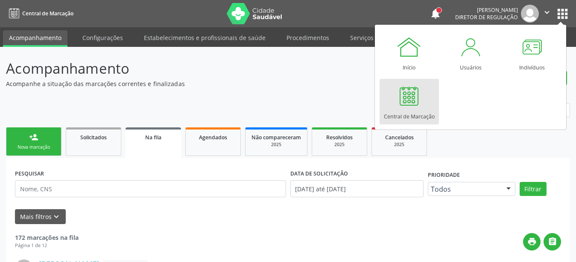
click at [405, 120] on div "Central de Marcação" at bounding box center [409, 115] width 51 height 12
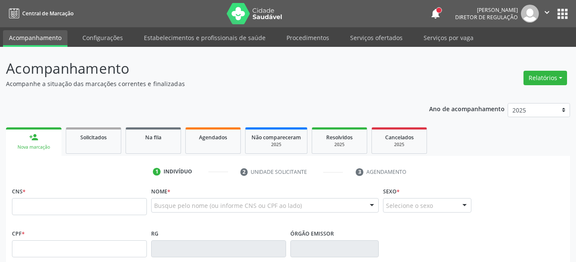
type input "898 0039 8236 2247"
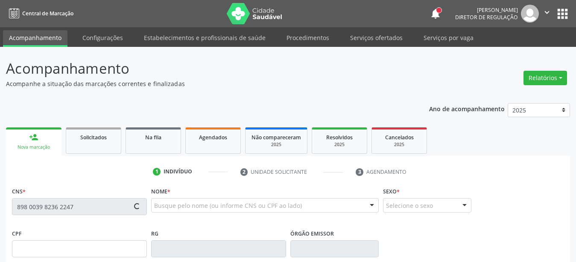
scroll to position [131, 0]
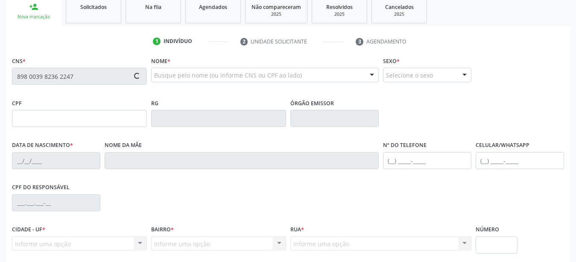
type input "[DATE]"
type input "[PERSON_NAME]"
type input "[PHONE_NUMBER]"
type input "30"
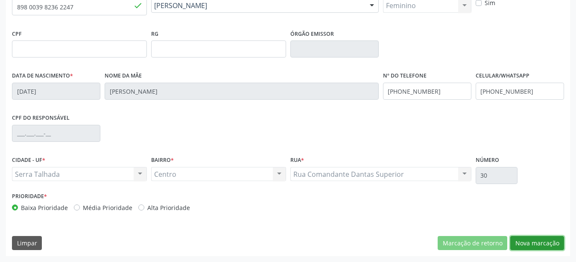
click at [535, 237] on button "Nova marcação" at bounding box center [537, 243] width 54 height 15
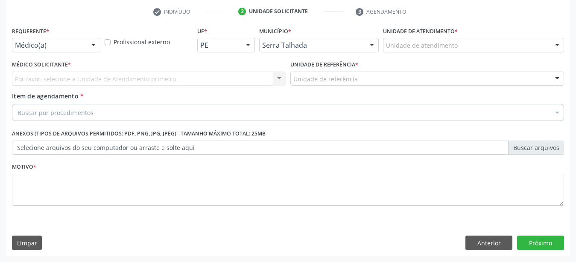
scroll to position [167, 0]
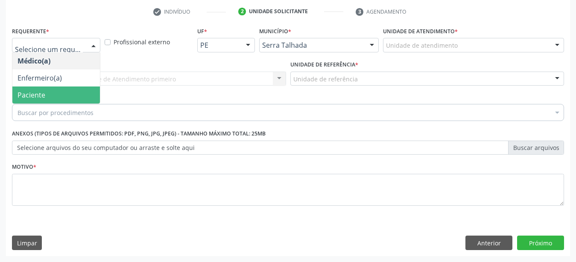
click at [38, 90] on span "Paciente" at bounding box center [31, 94] width 28 height 9
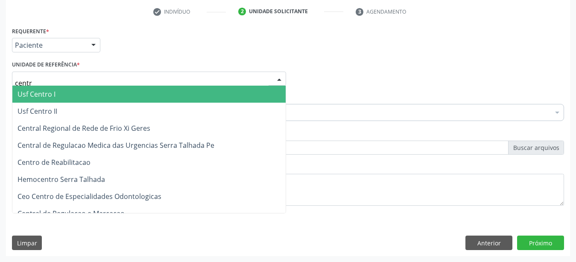
type input "centro"
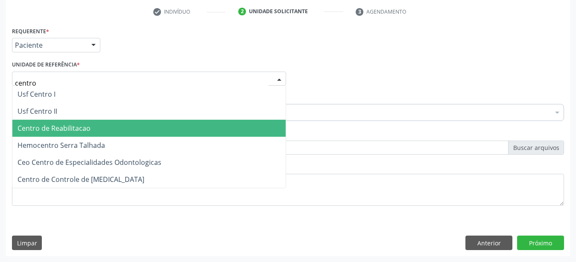
click at [63, 124] on span "Centro de Reabilitacao" at bounding box center [53, 128] width 73 height 9
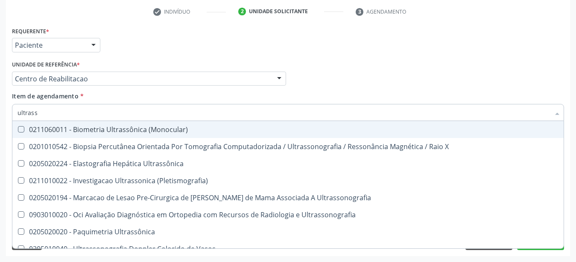
type input "ultrasso"
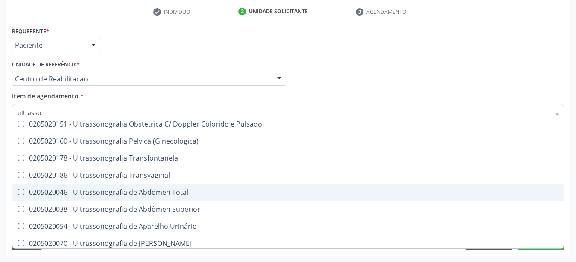
scroll to position [169, 0]
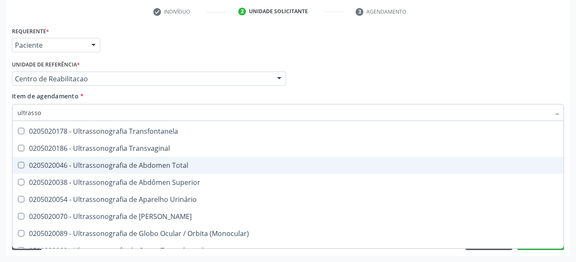
click at [169, 164] on span "0205020046 - Ultrassonografia de Abdomen Total" at bounding box center [287, 165] width 551 height 17
checkbox Total "true"
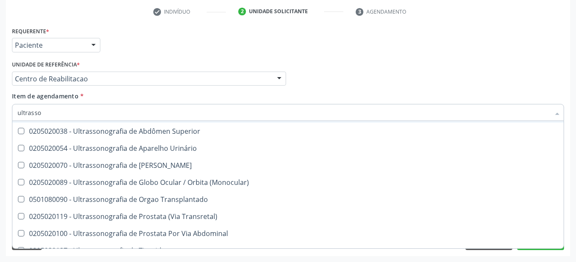
scroll to position [248, 0]
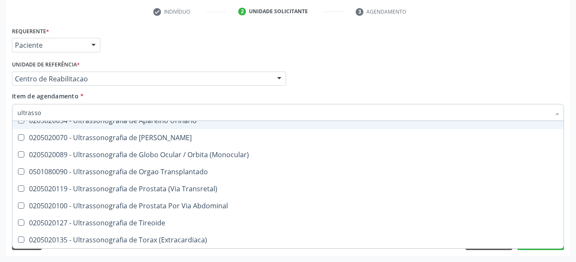
click at [344, 59] on div "Médico Solicitante Por favor, selecione a Unidade de Atendimento primeiro Nenhu…" at bounding box center [288, 74] width 556 height 33
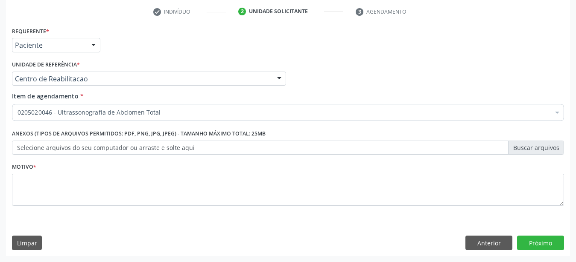
click at [345, 59] on div "Médico Solicitante Por favor, selecione a Unidade de Atendimento primeiro Nenhu…" at bounding box center [288, 74] width 556 height 33
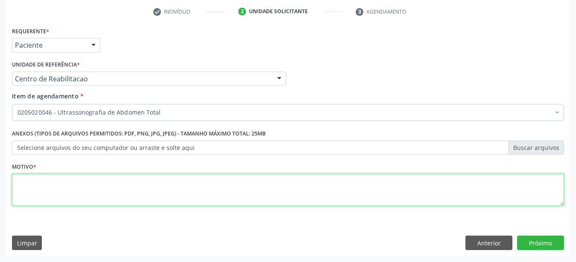
click at [156, 180] on textarea at bounding box center [288, 190] width 552 height 32
type textarea "..."
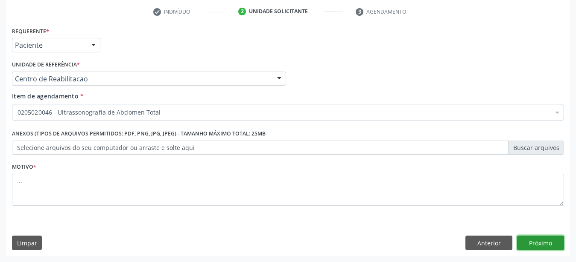
click at [532, 243] on button "Próximo" at bounding box center [540, 243] width 47 height 15
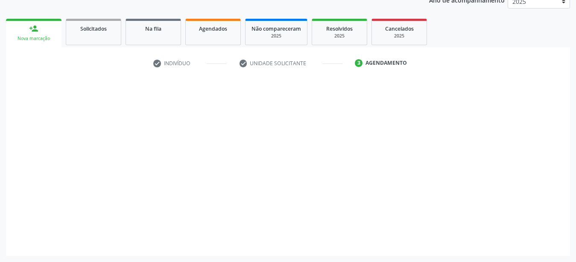
scroll to position [109, 0]
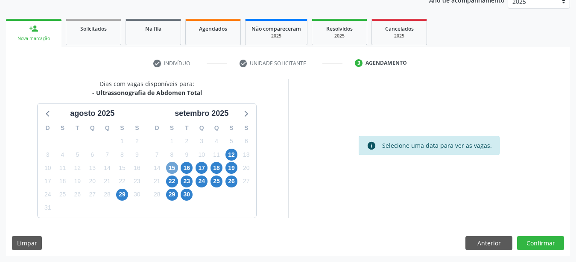
click at [171, 169] on span "15" at bounding box center [172, 168] width 12 height 12
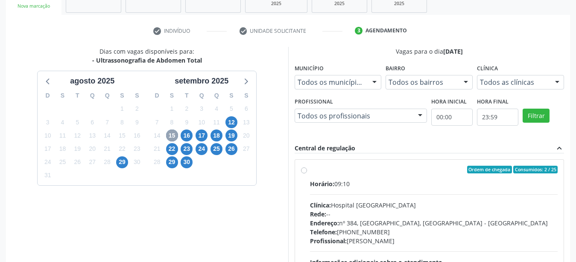
scroll to position [196, 0]
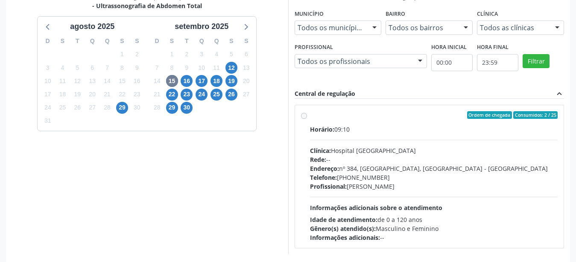
click at [310, 118] on label "Ordem de chegada Consumidos: 2 / 25 Horário: 09:10 Clínica: Hospital Sao Franci…" at bounding box center [434, 176] width 248 height 131
click at [301, 118] on input "Ordem de chegada Consumidos: 2 / 25 Horário: 09:10 Clínica: Hospital Sao Franci…" at bounding box center [304, 115] width 6 height 8
radio input "true"
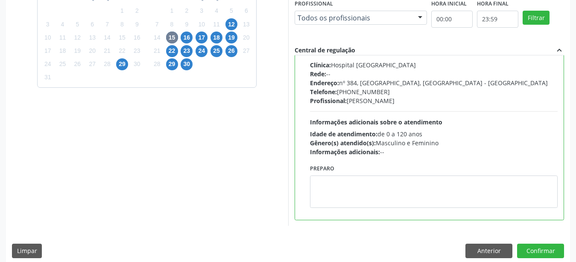
scroll to position [247, 0]
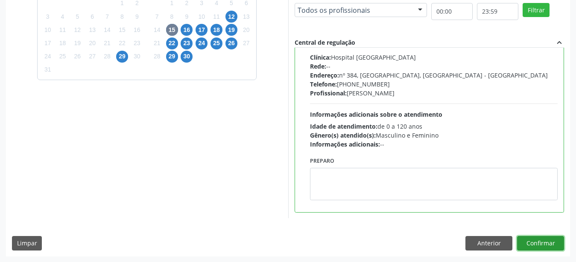
click at [548, 247] on button "Confirmar" at bounding box center [540, 243] width 47 height 15
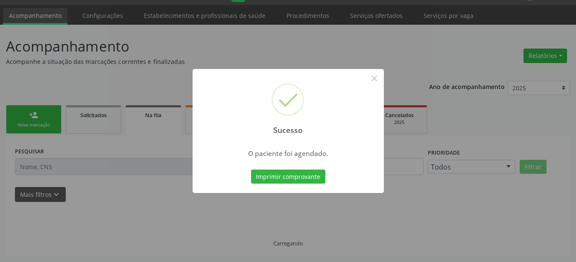
scroll to position [22, 0]
click at [292, 177] on button "Imprimir comprovante" at bounding box center [288, 177] width 74 height 15
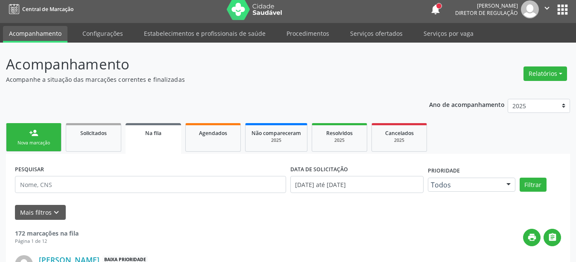
scroll to position [0, 0]
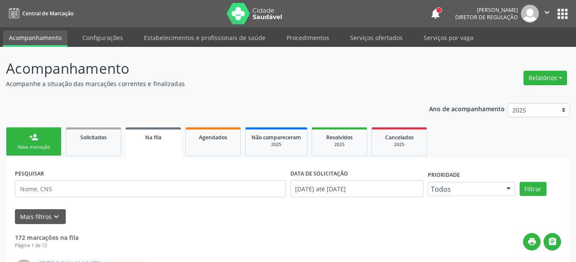
click at [566, 20] on button "apps" at bounding box center [562, 13] width 15 height 15
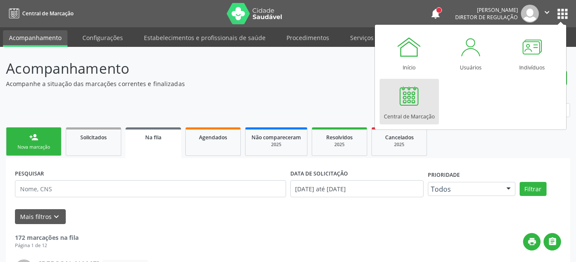
click at [426, 111] on div "Central de Marcação" at bounding box center [409, 115] width 51 height 12
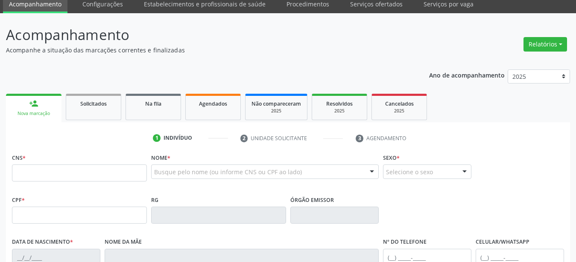
scroll to position [44, 0]
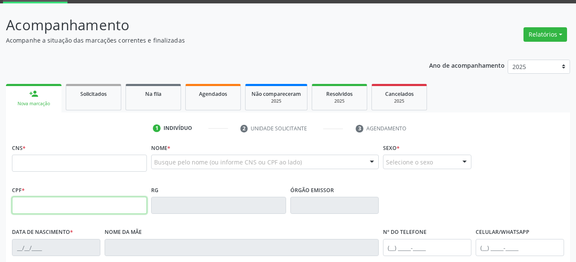
click at [99, 212] on input "text" at bounding box center [79, 205] width 135 height 17
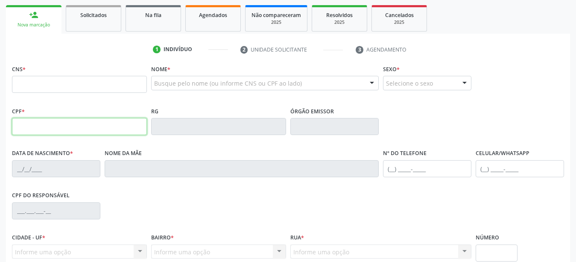
scroll to position [131, 0]
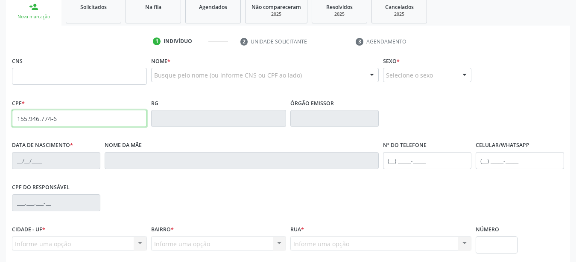
type input "155.946.774-61"
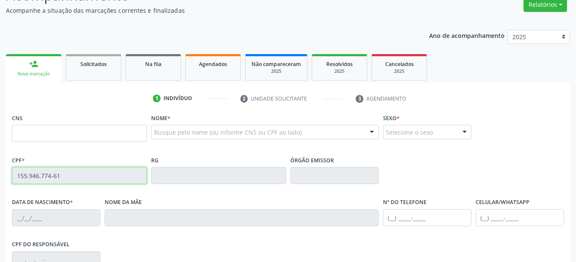
scroll to position [70, 0]
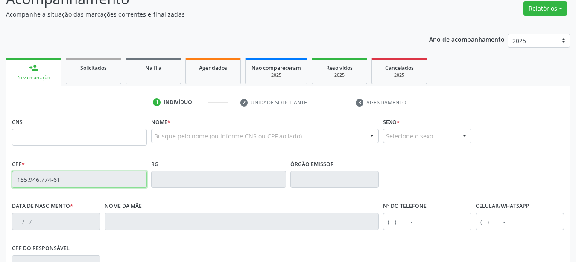
type input "708 4087 5400 2466"
type input "[DATE]"
type input "Wesllane [PERSON_NAME]"
type input "[PHONE_NUMBER]"
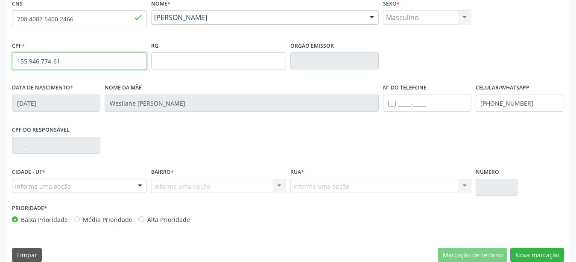
scroll to position [200, 0]
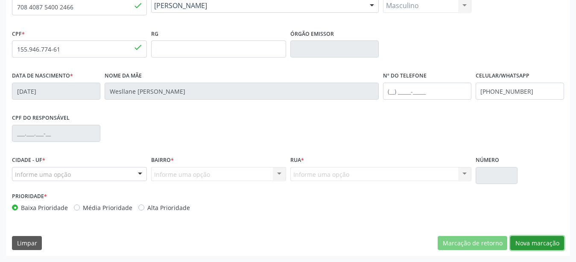
click at [538, 236] on button "Nova marcação" at bounding box center [537, 243] width 54 height 15
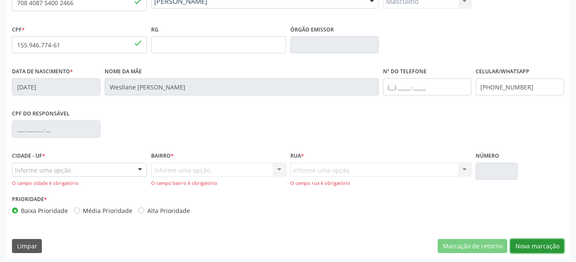
scroll to position [207, 0]
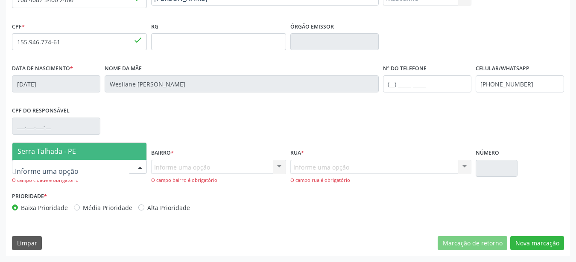
click at [81, 144] on span "Serra Talhada - PE" at bounding box center [79, 151] width 134 height 17
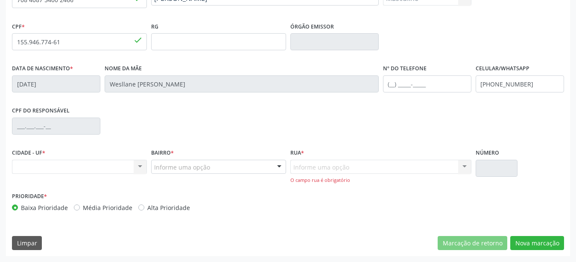
click at [97, 168] on div "Nenhum resultado encontrado para: " " Não há nenhuma opção para ser exibida." at bounding box center [79, 167] width 135 height 15
click at [73, 169] on div "Nenhum resultado encontrado para: " " Não há nenhuma opção para ser exibida." at bounding box center [79, 167] width 135 height 15
click at [120, 165] on div "Nenhum resultado encontrado para: " " Não há nenhuma opção para ser exibida." at bounding box center [79, 167] width 135 height 15
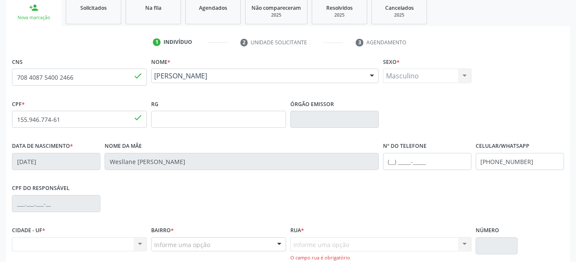
scroll to position [120, 0]
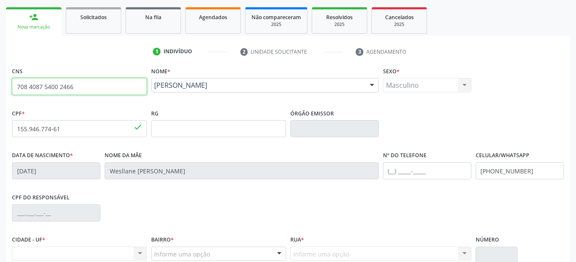
click at [12, 78] on input "708 4087 5400 2466" at bounding box center [79, 86] width 135 height 17
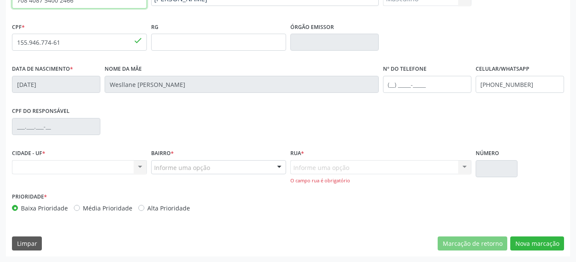
scroll to position [207, 0]
click at [195, 134] on div "CPF do responsável" at bounding box center [288, 126] width 556 height 42
click at [70, 169] on div "Nenhum resultado encontrado para: " " Não há nenhuma opção para ser exibida." at bounding box center [79, 167] width 135 height 15
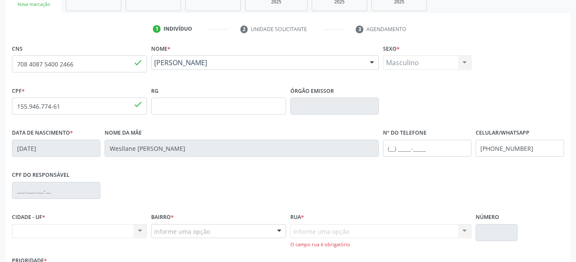
scroll to position [120, 0]
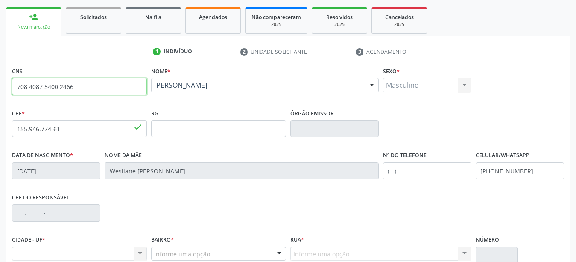
drag, startPoint x: 48, startPoint y: 92, endPoint x: 0, endPoint y: 99, distance: 48.8
click at [12, 95] on input "708 4087 5400 2466" at bounding box center [79, 86] width 135 height 17
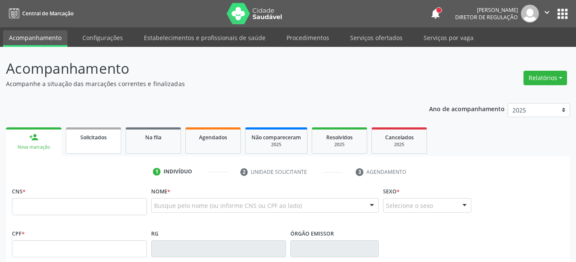
type input "708 4087 5400 2466"
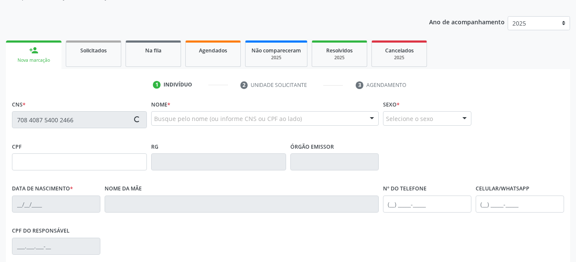
type input "[DATE]"
type input "Wesllane [PERSON_NAME]"
type input "[PHONE_NUMBER]"
type input "385"
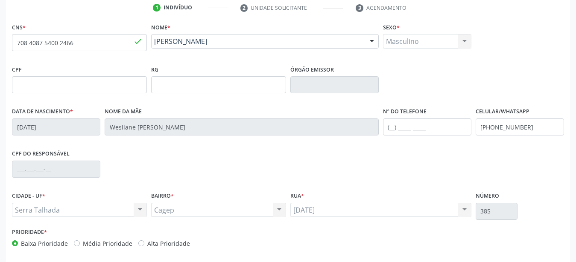
scroll to position [200, 0]
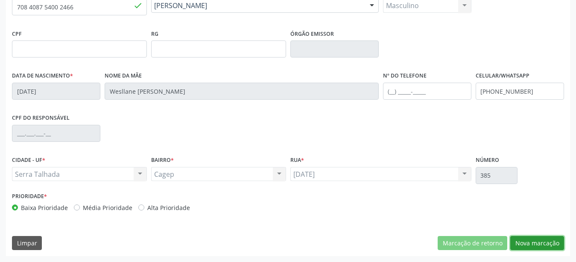
click at [531, 247] on button "Nova marcação" at bounding box center [537, 243] width 54 height 15
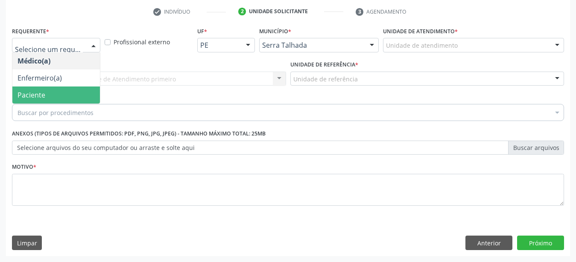
drag, startPoint x: 50, startPoint y: 85, endPoint x: 49, endPoint y: 73, distance: 11.2
click at [50, 87] on span "Paciente" at bounding box center [55, 95] width 87 height 17
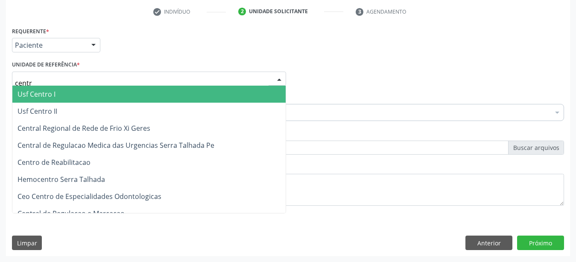
type input "centro"
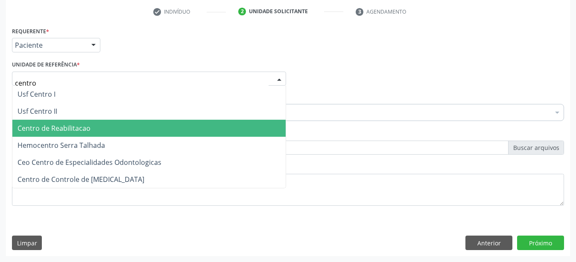
click at [67, 120] on span "Centro de Reabilitacao" at bounding box center [148, 128] width 273 height 17
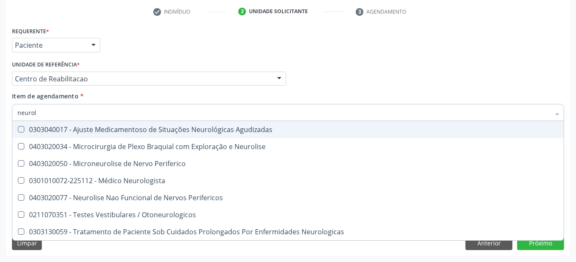
type input "neurolo"
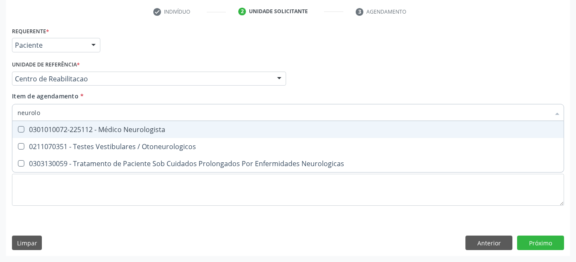
click at [95, 126] on div "0301010072-225112 - Médico Neurologista" at bounding box center [287, 129] width 541 height 7
checkbox Neurologista "true"
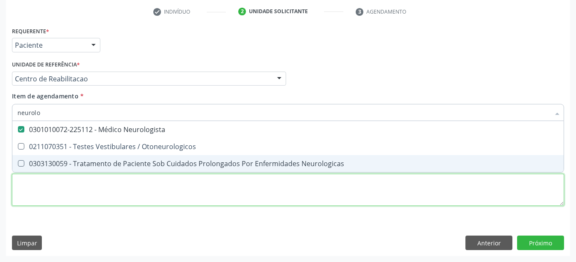
click at [50, 194] on textarea at bounding box center [288, 190] width 552 height 32
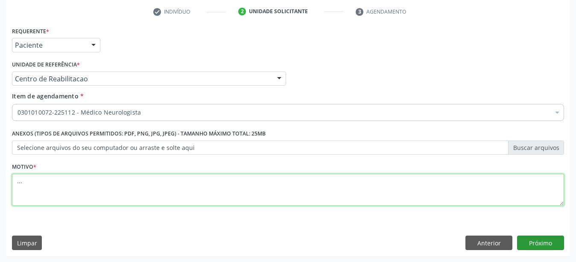
type textarea "..."
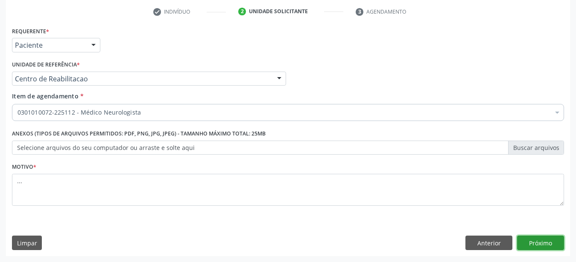
click at [558, 237] on button "Próximo" at bounding box center [540, 243] width 47 height 15
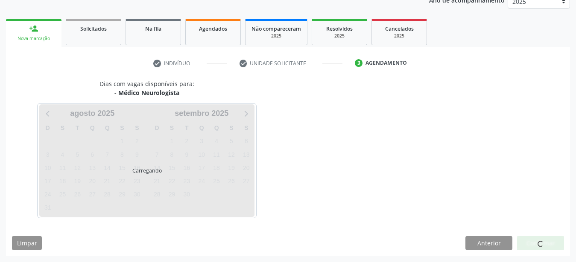
scroll to position [109, 0]
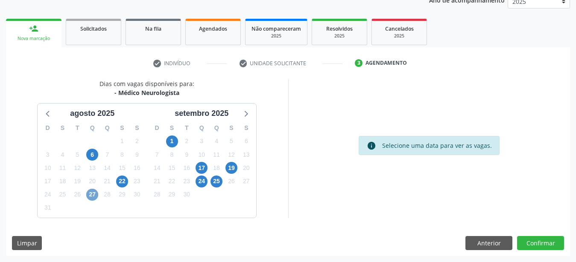
click at [91, 198] on span "27" at bounding box center [92, 195] width 12 height 12
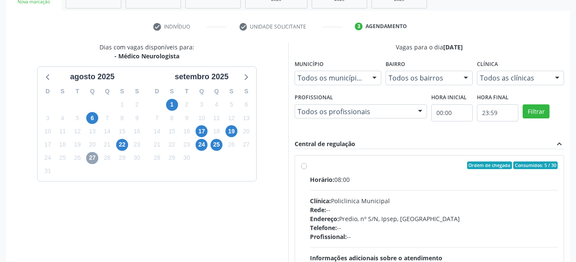
scroll to position [145, 0]
click at [175, 105] on span "1" at bounding box center [172, 105] width 12 height 12
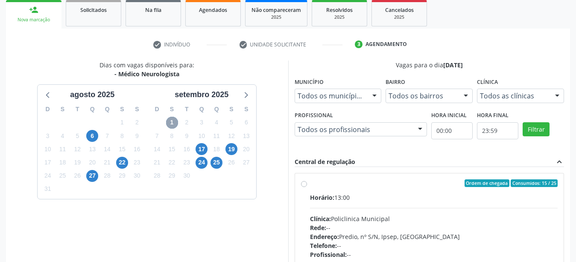
scroll to position [196, 0]
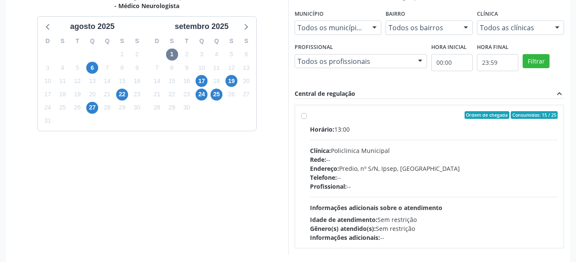
click at [300, 119] on div "Ordem de chegada Consumidos: 15 / 25 Horário: 13:00 Clínica: Policlinica Munici…" at bounding box center [429, 176] width 269 height 143
radio input "true"
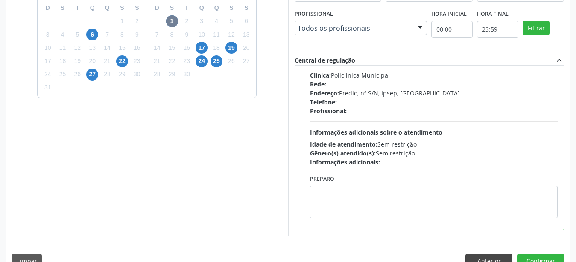
scroll to position [247, 0]
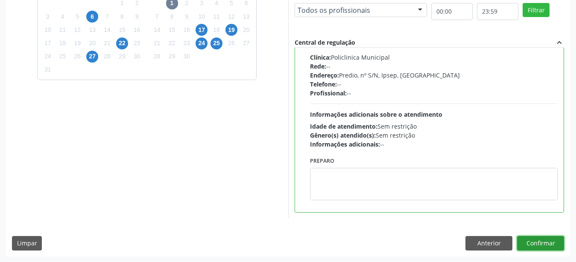
drag, startPoint x: 544, startPoint y: 245, endPoint x: 472, endPoint y: 224, distance: 75.1
click at [544, 245] on button "Confirmar" at bounding box center [540, 243] width 47 height 15
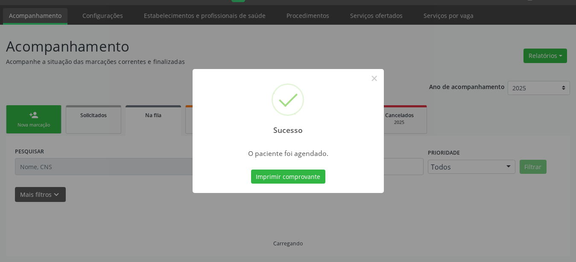
scroll to position [22, 0]
click at [297, 181] on button "Imprimir comprovante" at bounding box center [288, 177] width 74 height 15
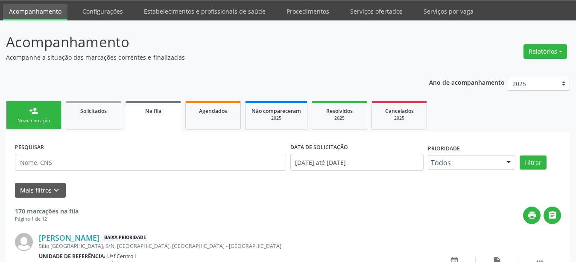
scroll to position [0, 0]
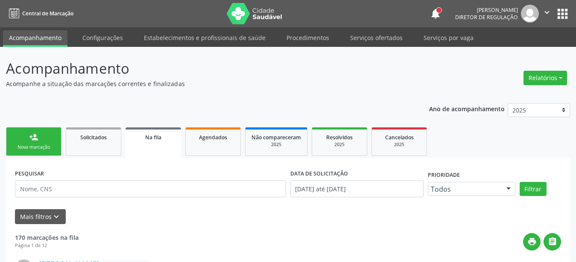
click at [568, 13] on button "apps" at bounding box center [562, 13] width 15 height 15
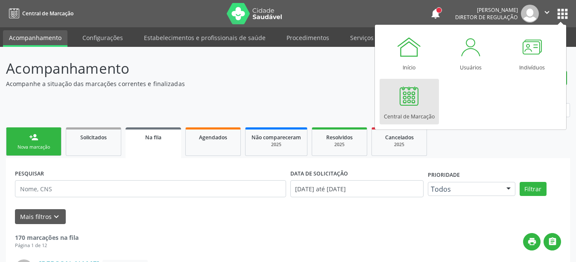
click at [410, 105] on div at bounding box center [409, 96] width 26 height 26
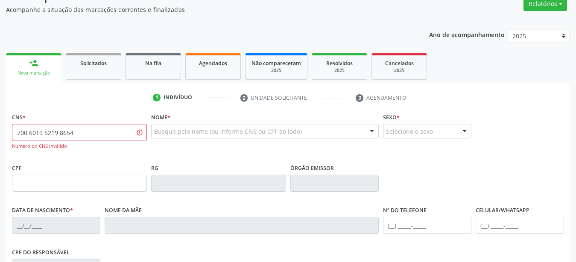
scroll to position [87, 0]
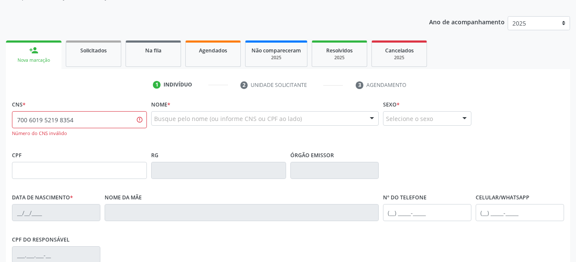
type input "700 6019 5219 8354"
click at [104, 154] on div "CPF" at bounding box center [79, 164] width 135 height 30
drag, startPoint x: 86, startPoint y: 119, endPoint x: 0, endPoint y: 114, distance: 85.9
click at [12, 114] on input "700 6019 5219 8354" at bounding box center [79, 119] width 135 height 17
drag, startPoint x: 70, startPoint y: 122, endPoint x: 67, endPoint y: 125, distance: 5.1
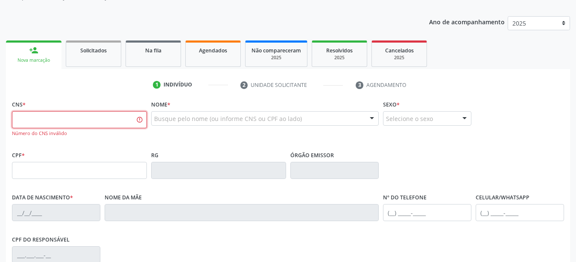
paste input "898 0045 0371 2375"
type input "898 0045 0371 2375"
click at [105, 185] on fieldset "CPF *" at bounding box center [79, 167] width 135 height 36
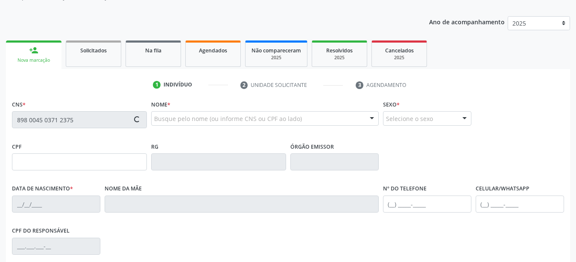
type input "30/07/2014"
type input "Nerivania Mourato da Silva"
type input "(87) 99999-9999"
type input "329"
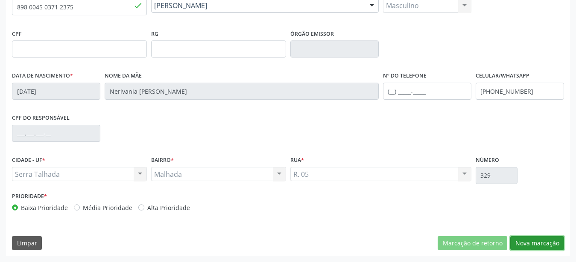
click at [536, 245] on button "Nova marcação" at bounding box center [537, 243] width 54 height 15
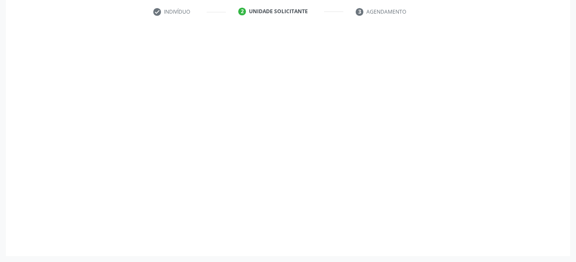
scroll to position [167, 0]
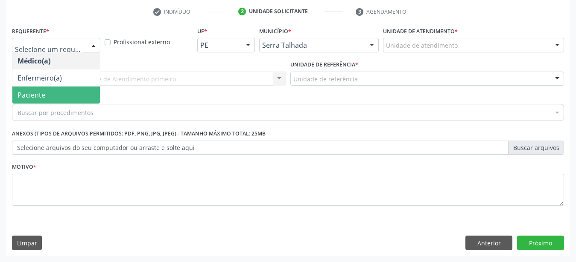
click at [64, 87] on span "Paciente" at bounding box center [55, 95] width 87 height 17
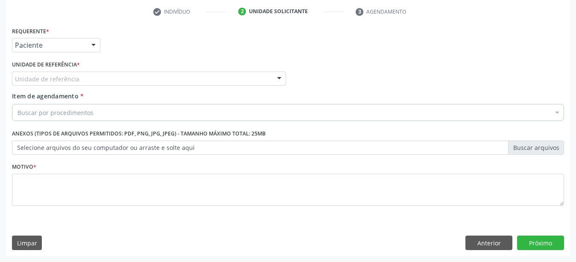
click at [56, 72] on div "Unidade de referência" at bounding box center [149, 79] width 274 height 15
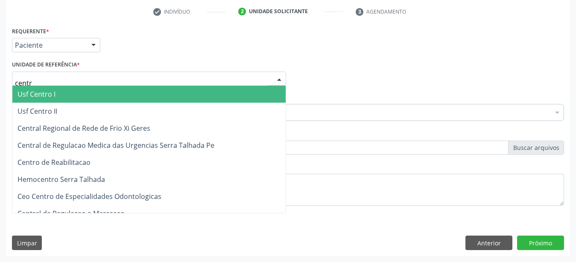
type input "centro"
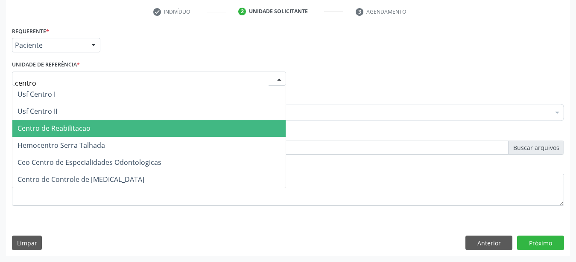
click at [75, 125] on span "Centro de Reabilitacao" at bounding box center [53, 128] width 73 height 9
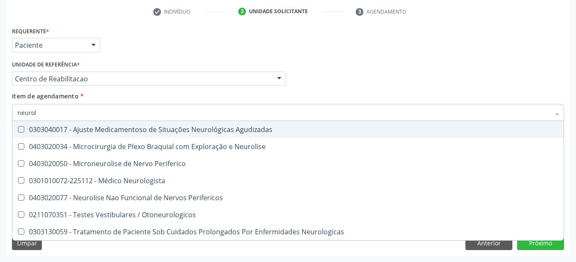
type input "neurolo"
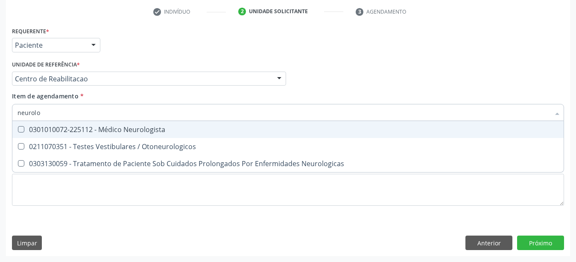
click at [94, 126] on div "0301010072-225112 - Médico Neurologista" at bounding box center [287, 129] width 541 height 7
checkbox Neurologista "true"
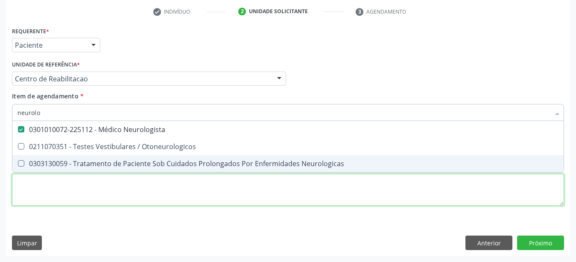
click at [53, 181] on textarea at bounding box center [288, 190] width 552 height 32
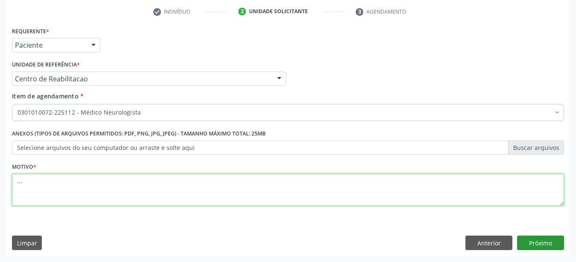
type textarea "..."
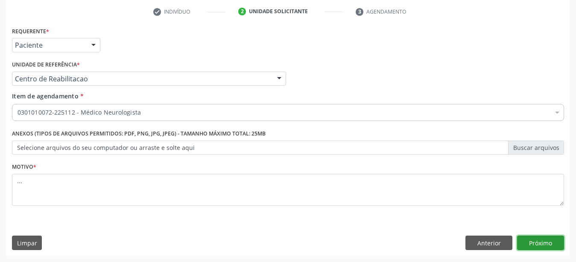
click at [542, 248] on button "Próximo" at bounding box center [540, 243] width 47 height 15
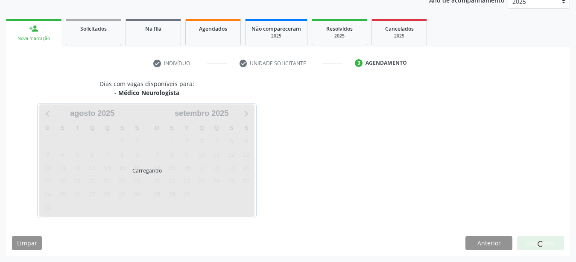
scroll to position [109, 0]
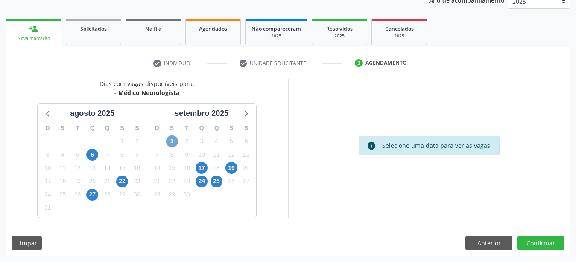
click at [175, 138] on span "1" at bounding box center [172, 142] width 12 height 12
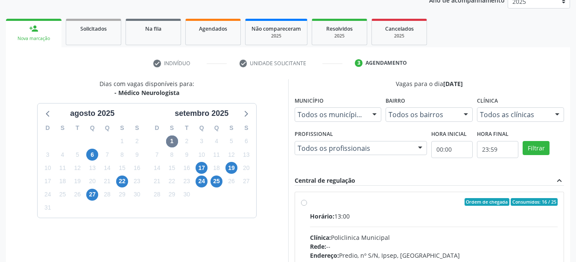
click at [302, 199] on div "Ordem de chegada Consumidos: 16 / 25 Horário: 13:00 Clínica: Policlinica Munici…" at bounding box center [429, 263] width 257 height 131
radio input "true"
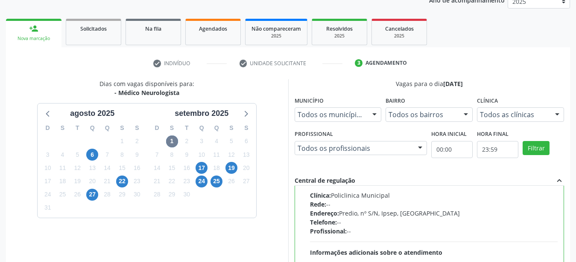
scroll to position [247, 0]
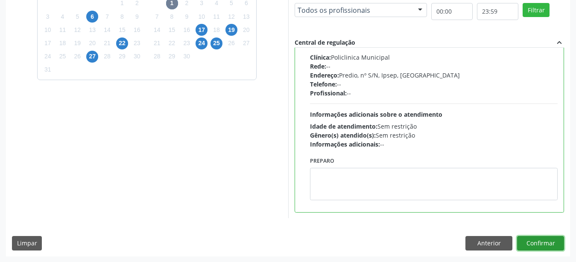
click at [538, 245] on button "Confirmar" at bounding box center [540, 243] width 47 height 15
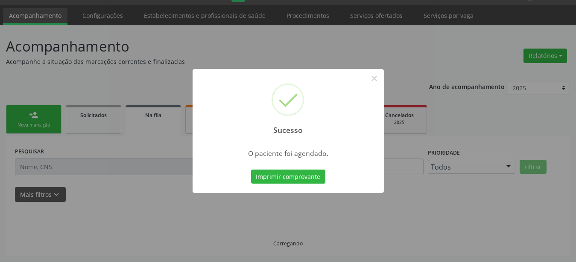
scroll to position [22, 0]
click at [308, 179] on button "Imprimir comprovante" at bounding box center [288, 177] width 74 height 15
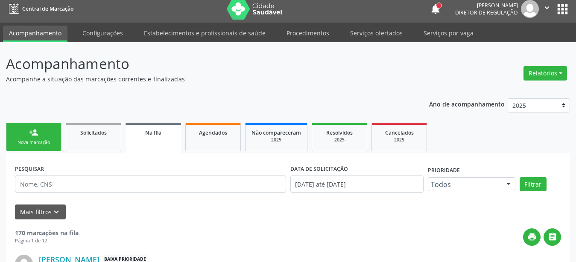
scroll to position [0, 0]
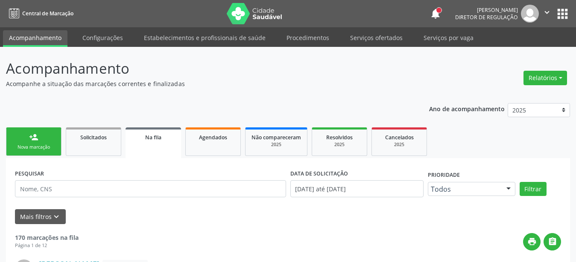
click at [564, 15] on button "apps" at bounding box center [562, 13] width 15 height 15
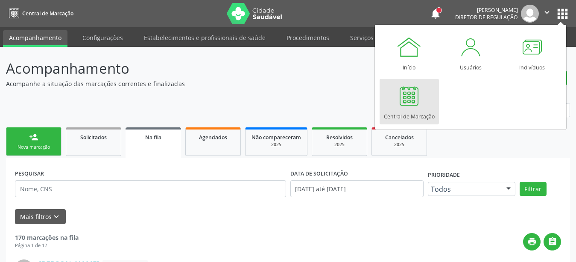
click at [421, 102] on div at bounding box center [409, 96] width 26 height 26
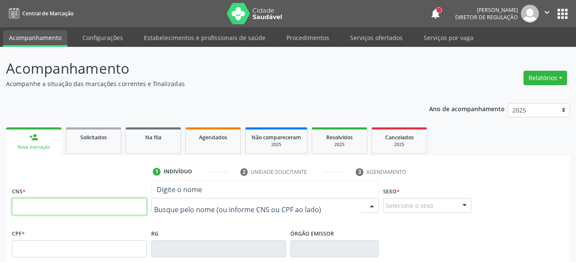
click at [33, 212] on input "text" at bounding box center [79, 206] width 135 height 17
type input "708 0018 2572 8429"
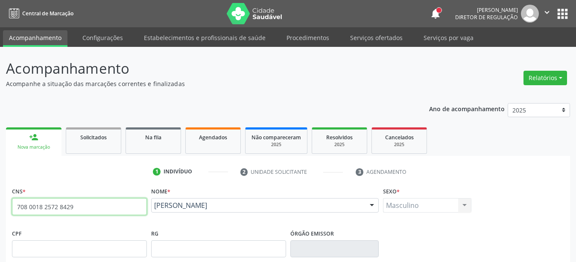
type input "20/05/1953"
type input "Nelma Menezes de Lima"
type input "(99) 99999-9999"
type input "768"
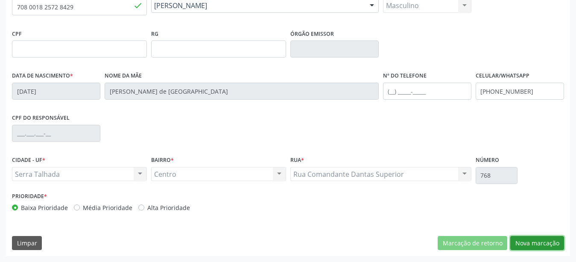
drag, startPoint x: 544, startPoint y: 247, endPoint x: 531, endPoint y: 248, distance: 13.3
click at [543, 248] on button "Nova marcação" at bounding box center [537, 243] width 54 height 15
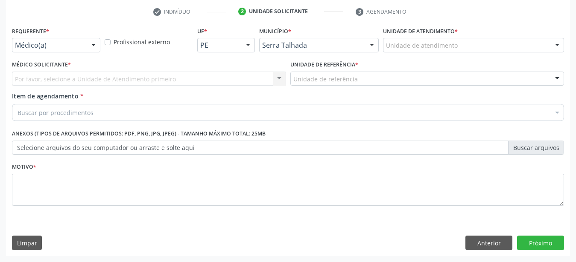
scroll to position [167, 0]
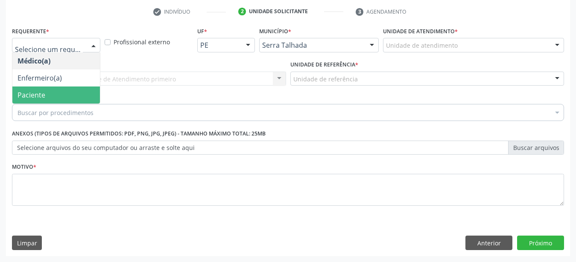
click at [60, 87] on span "Paciente" at bounding box center [55, 95] width 87 height 17
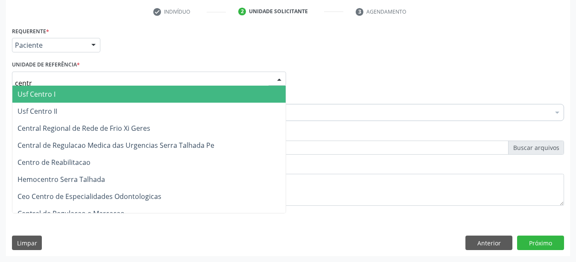
type input "centro"
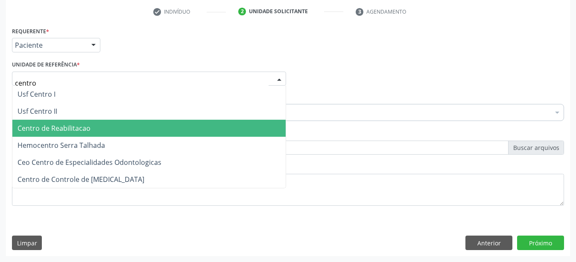
click at [73, 124] on span "Centro de Reabilitacao" at bounding box center [53, 128] width 73 height 9
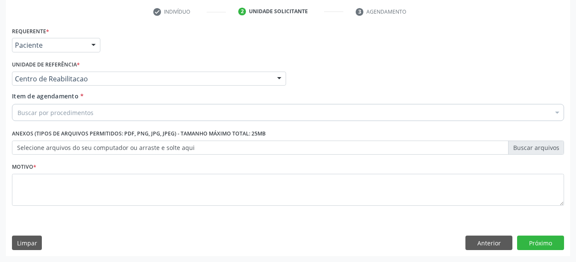
click at [73, 115] on div "Item de agendamento * Buscar por procedimentos Selecionar todos 0304070076 - .Q…" at bounding box center [288, 108] width 556 height 33
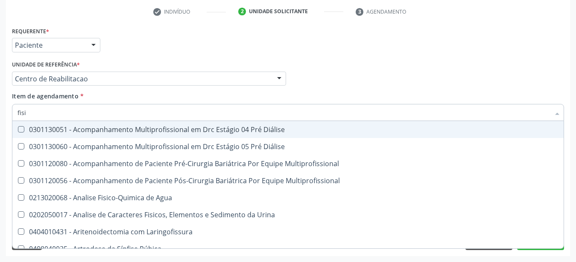
type input "fisio"
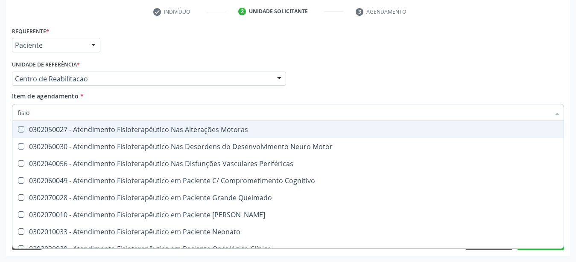
click at [83, 126] on div "0302050027 - Atendimento Fisioterapêutico Nas Alterações Motoras" at bounding box center [322, 129] width 611 height 7
checkbox Motoras "true"
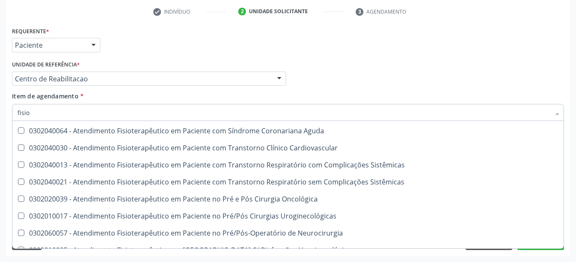
scroll to position [225, 0]
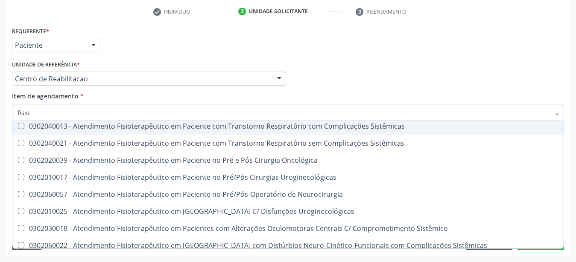
click at [354, 67] on div "Médico Solicitante Por favor, selecione a Unidade de Atendimento primeiro Nenhu…" at bounding box center [288, 74] width 556 height 33
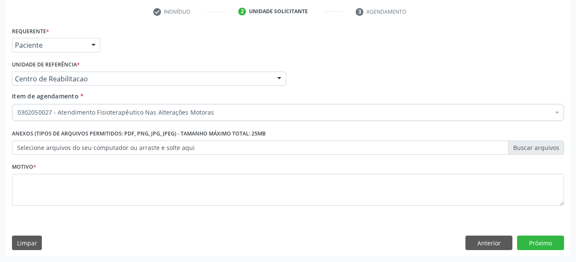
scroll to position [0, 0]
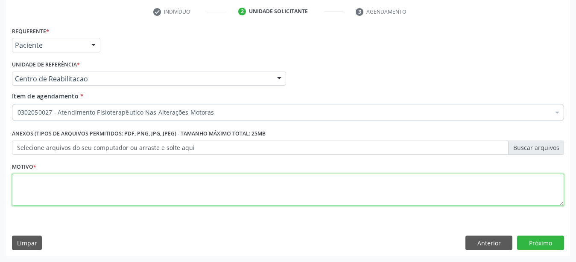
click at [66, 195] on textarea at bounding box center [288, 190] width 552 height 32
type textarea "...."
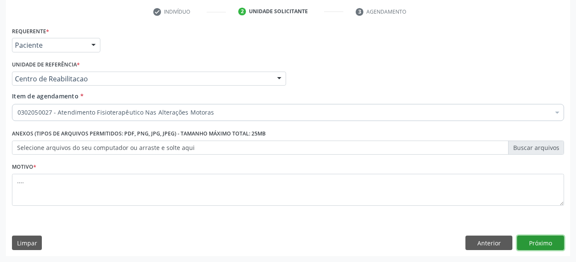
drag, startPoint x: 541, startPoint y: 242, endPoint x: 239, endPoint y: 163, distance: 312.5
click at [541, 243] on button "Próximo" at bounding box center [540, 243] width 47 height 15
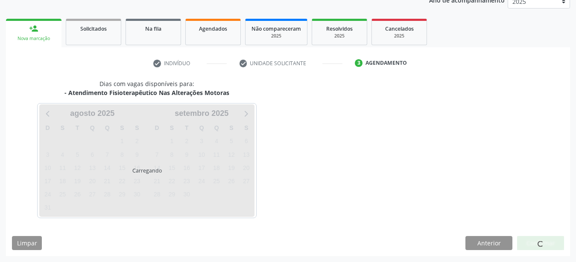
scroll to position [109, 0]
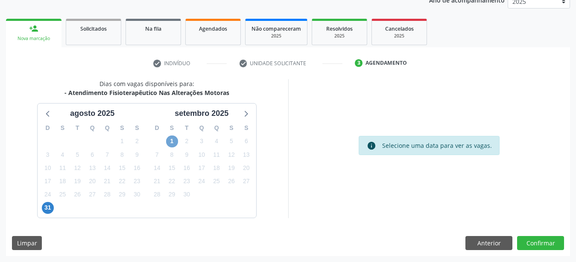
click at [172, 142] on span "1" at bounding box center [172, 142] width 12 height 12
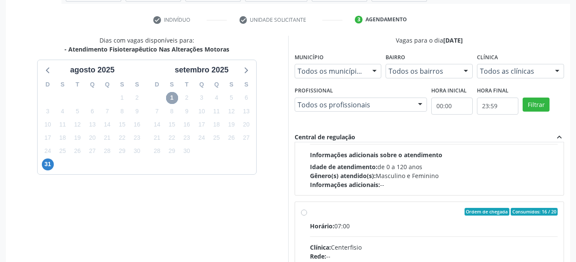
scroll to position [284, 0]
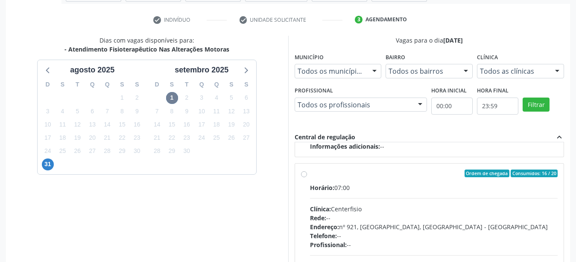
click at [310, 175] on label "Ordem de chegada Consumidos: 16 / 20 Horário: 07:00 Clínica: Centerfisio Rede: …" at bounding box center [434, 235] width 248 height 131
click at [303, 175] on input "Ordem de chegada Consumidos: 16 / 20 Horário: 07:00 Clínica: Centerfisio Rede: …" at bounding box center [304, 174] width 6 height 8
radio input "true"
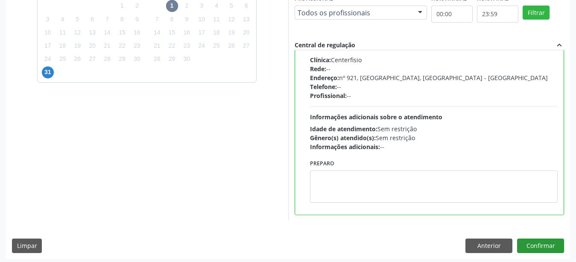
scroll to position [247, 0]
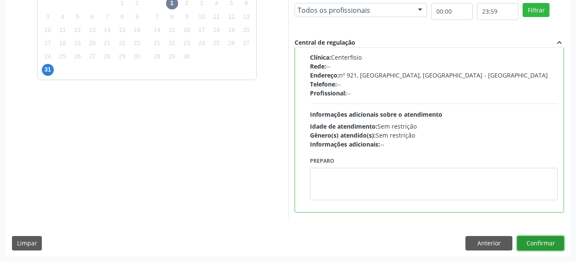
click at [552, 242] on button "Confirmar" at bounding box center [540, 243] width 47 height 15
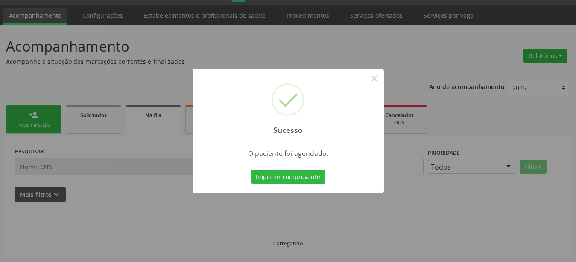
scroll to position [22, 0]
click at [311, 183] on button "Imprimir comprovante" at bounding box center [288, 177] width 74 height 15
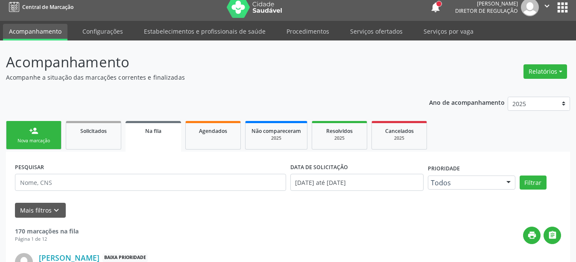
scroll to position [0, 0]
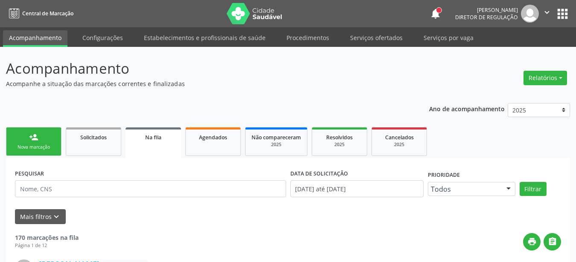
click at [566, 19] on button "apps" at bounding box center [562, 13] width 15 height 15
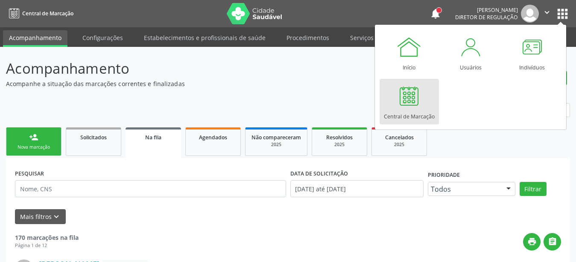
click at [394, 95] on link "Central de Marcação" at bounding box center [408, 102] width 59 height 46
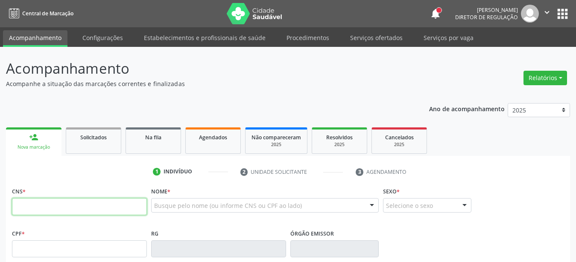
click at [83, 207] on input "text" at bounding box center [79, 206] width 135 height 17
type input "700 9039 1983 8099"
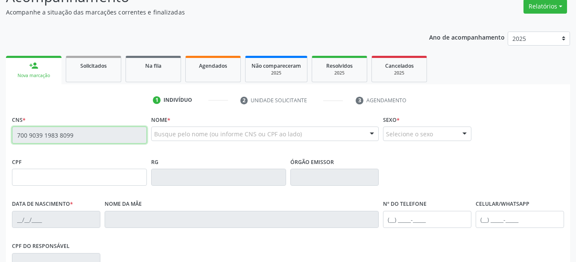
scroll to position [87, 0]
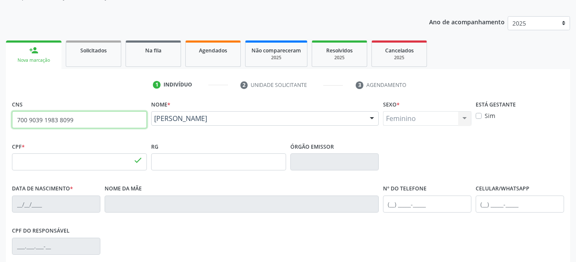
type input "107.300.594-13"
type input "[DATE]"
type input "[PERSON_NAME]"
type input "[PHONE_NUMBER]"
type input "071.777.754-55"
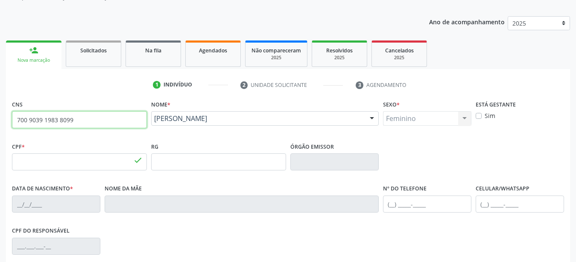
type input "906"
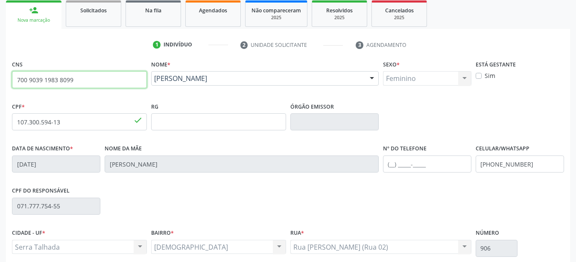
scroll to position [174, 0]
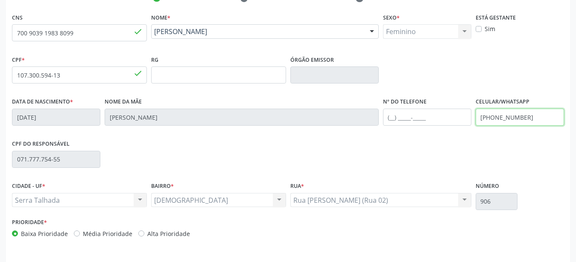
drag, startPoint x: 533, startPoint y: 119, endPoint x: 443, endPoint y: 140, distance: 93.0
click at [475, 126] on input "[PHONE_NUMBER]" at bounding box center [519, 117] width 88 height 17
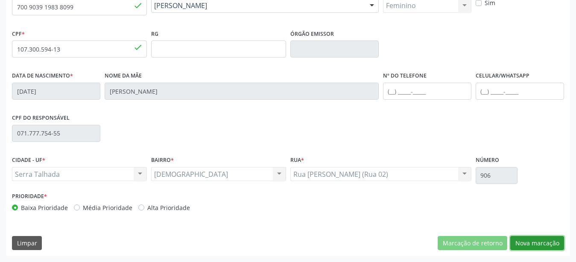
click at [552, 239] on button "Nova marcação" at bounding box center [537, 243] width 54 height 15
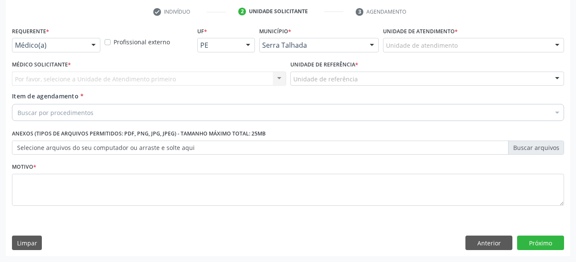
scroll to position [167, 0]
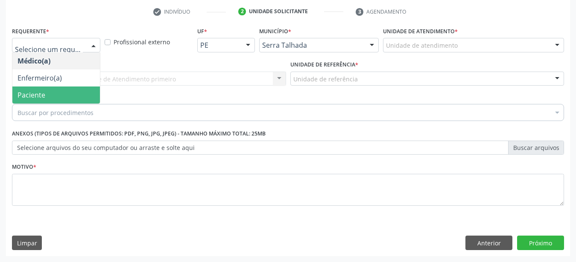
drag, startPoint x: 64, startPoint y: 88, endPoint x: 61, endPoint y: 78, distance: 10.9
click at [64, 89] on span "Paciente" at bounding box center [55, 95] width 87 height 17
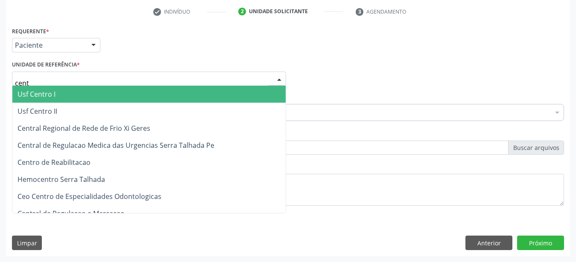
type input "centr"
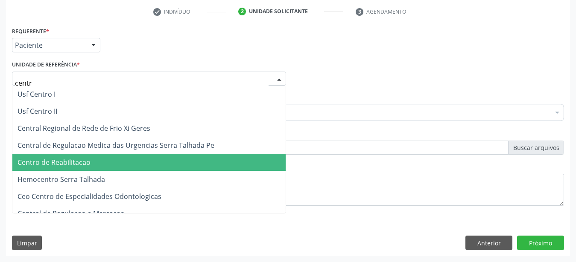
click at [78, 158] on span "Centro de Reabilitacao" at bounding box center [53, 162] width 73 height 9
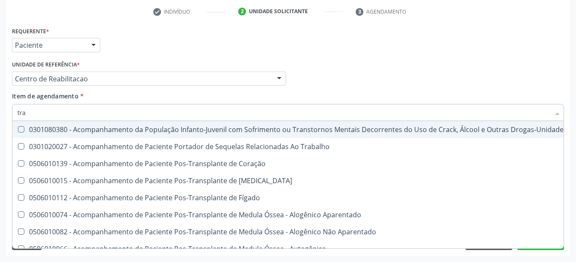
click at [98, 97] on div "Item de agendamento * tra Selecionar todos 0301080380 - Acompanhamento da Popul…" at bounding box center [288, 105] width 552 height 27
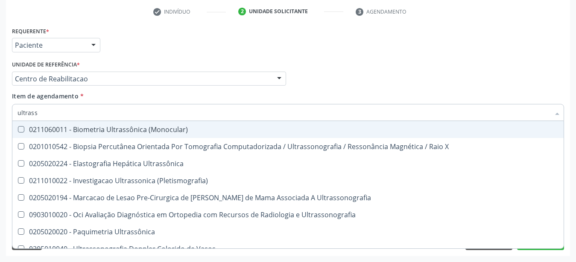
type input "ultrasso"
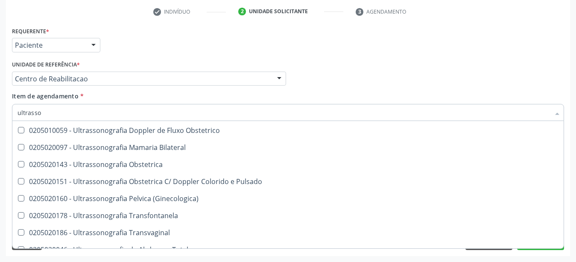
scroll to position [113, 0]
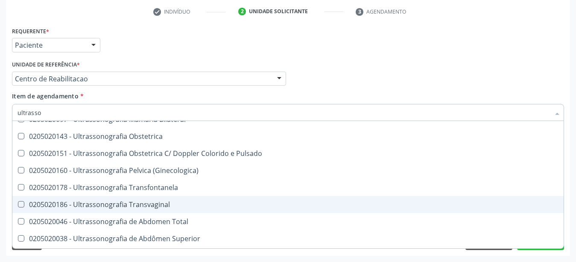
click at [151, 201] on div "0205020186 - Ultrassonografia Transvaginal" at bounding box center [287, 204] width 541 height 7
checkbox Transvaginal "true"
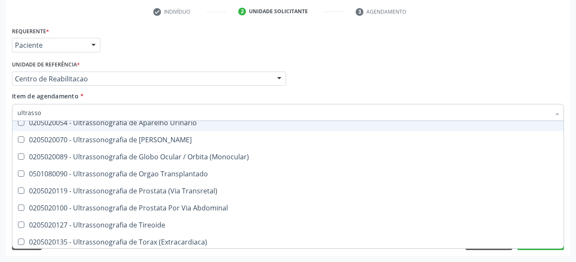
scroll to position [248, 0]
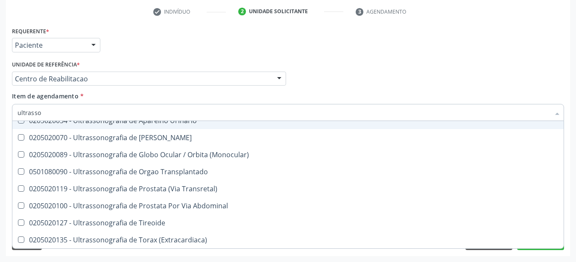
click at [473, 92] on div "Item de agendamento * ultrasso Desfazer seleção 0201010542 - Biopsia Percutânea…" at bounding box center [288, 105] width 552 height 27
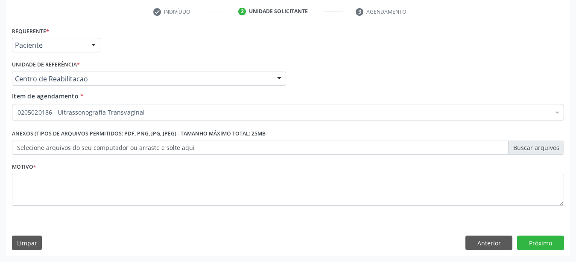
click at [463, 92] on div "Item de agendamento * 0205020186 - Ultrassonografia Transvaginal Desfazer seleç…" at bounding box center [288, 105] width 552 height 27
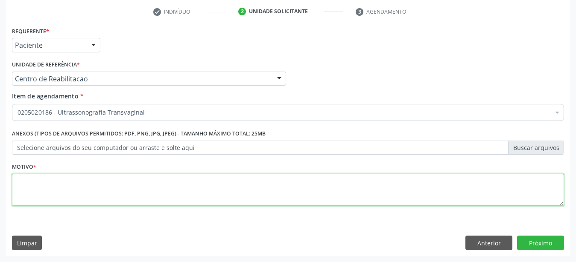
click at [112, 205] on textarea at bounding box center [288, 190] width 552 height 32
type textarea "..."
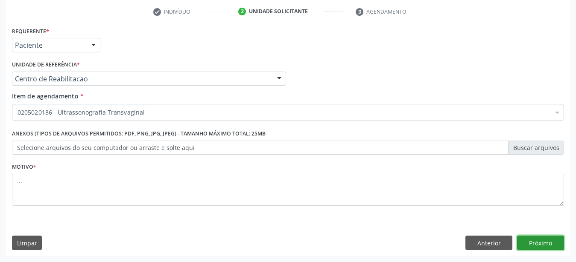
click at [539, 245] on button "Próximo" at bounding box center [540, 243] width 47 height 15
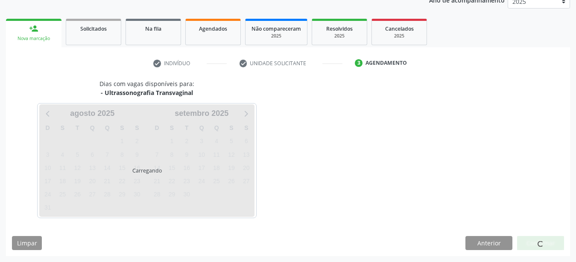
scroll to position [109, 0]
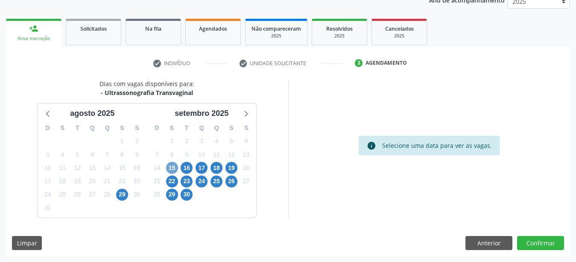
click at [178, 170] on span "15" at bounding box center [172, 168] width 12 height 12
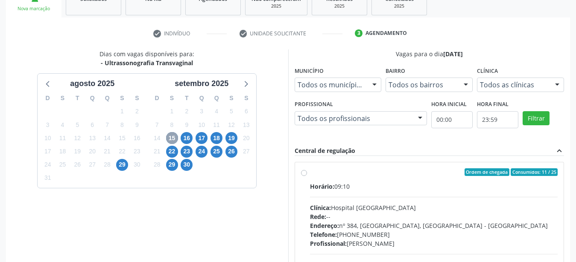
scroll to position [152, 0]
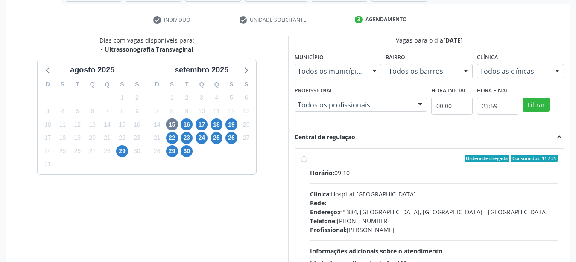
click at [310, 161] on label "Ordem de chegada Consumidos: 11 / 25 Horário: 09:10 Clínica: Hospital Sao Franc…" at bounding box center [434, 220] width 248 height 131
click at [305, 161] on input "Ordem de chegada Consumidos: 11 / 25 Horário: 09:10 Clínica: Hospital Sao Franc…" at bounding box center [304, 159] width 6 height 8
radio input "true"
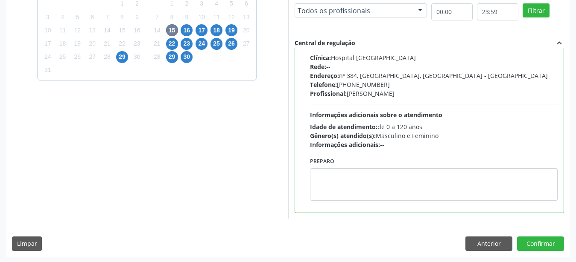
scroll to position [247, 0]
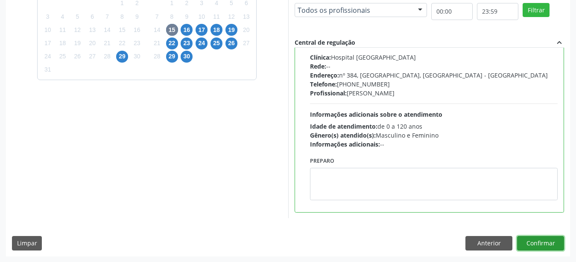
click at [539, 248] on button "Confirmar" at bounding box center [540, 243] width 47 height 15
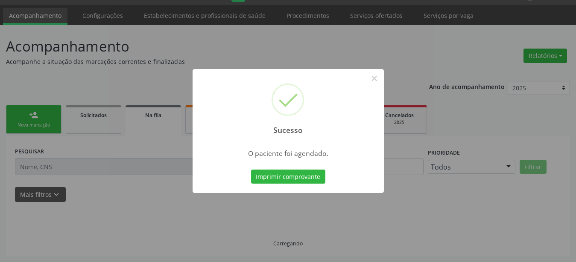
scroll to position [22, 0]
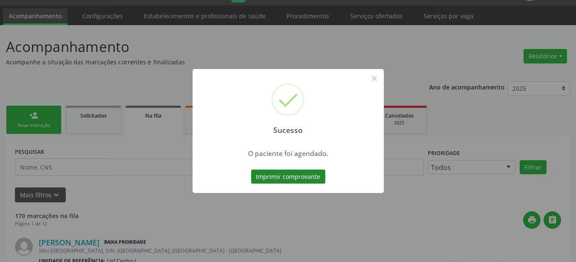
click at [264, 182] on button "Imprimir comprovante" at bounding box center [288, 177] width 74 height 15
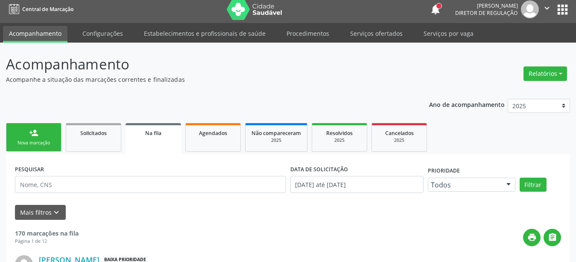
scroll to position [0, 0]
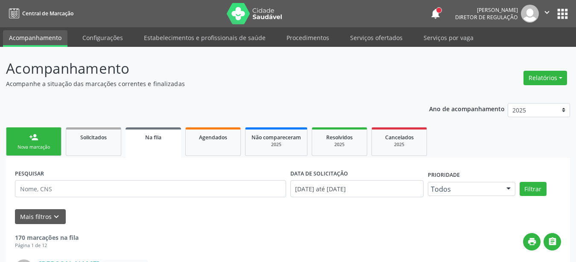
click at [564, 8] on button "apps" at bounding box center [562, 13] width 15 height 15
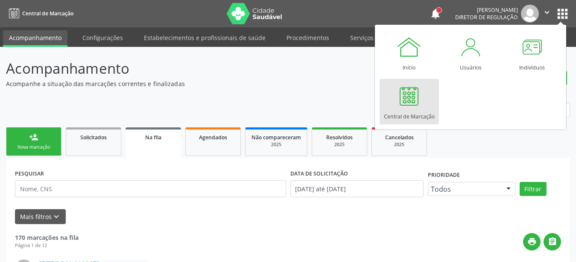
drag, startPoint x: 431, startPoint y: 90, endPoint x: 423, endPoint y: 92, distance: 7.9
click at [430, 91] on link "Central de Marcação" at bounding box center [408, 102] width 59 height 46
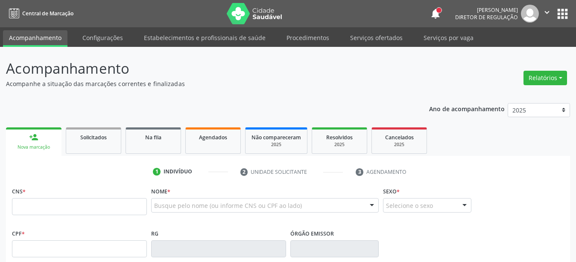
click at [90, 259] on fieldset "CPF *" at bounding box center [79, 245] width 135 height 36
click at [95, 254] on input "text" at bounding box center [79, 249] width 135 height 17
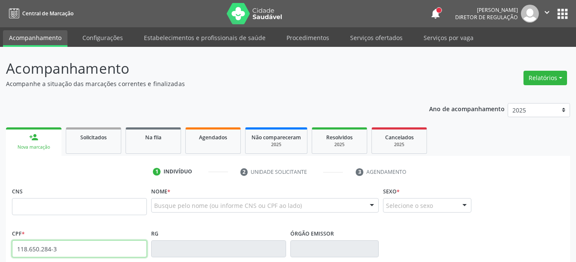
type input "118.650.284-36"
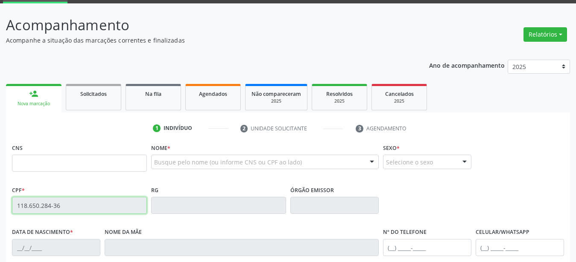
type input "709 0078 2583 6713"
type input "[DATE]"
type input "[PERSON_NAME]"
type input "[PHONE_NUMBER]"
type input "009.319.474-99"
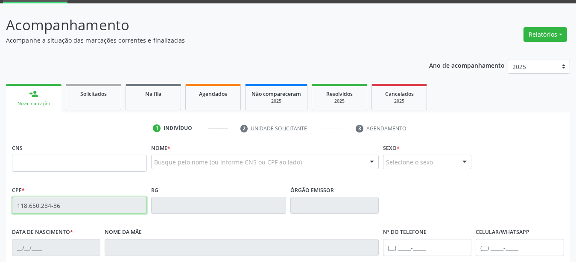
type input "946"
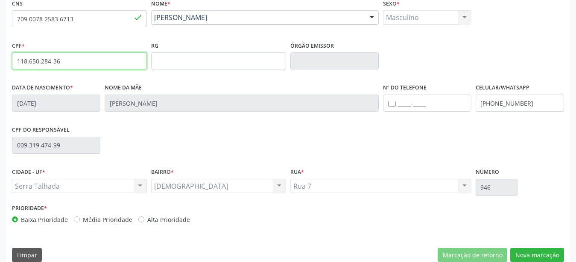
scroll to position [200, 0]
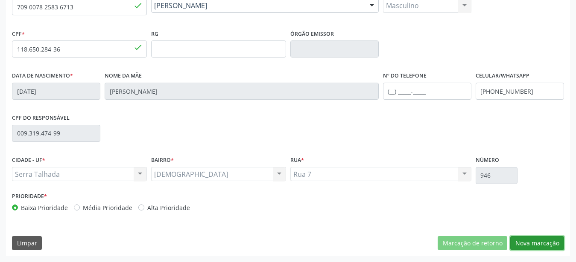
click at [552, 243] on button "Nova marcação" at bounding box center [537, 243] width 54 height 15
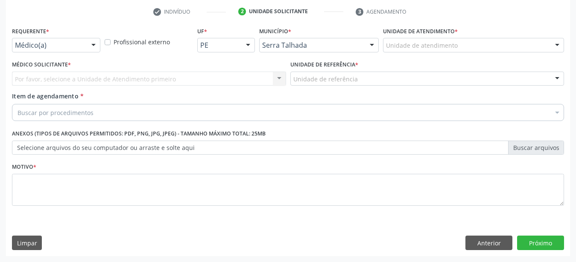
scroll to position [167, 0]
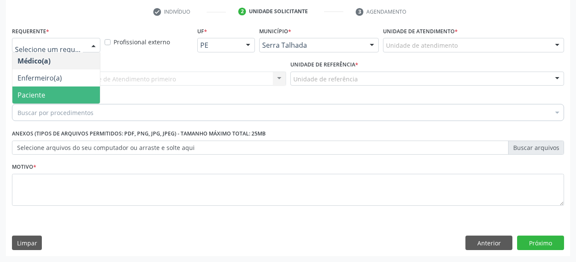
click at [52, 87] on span "Paciente" at bounding box center [55, 95] width 87 height 17
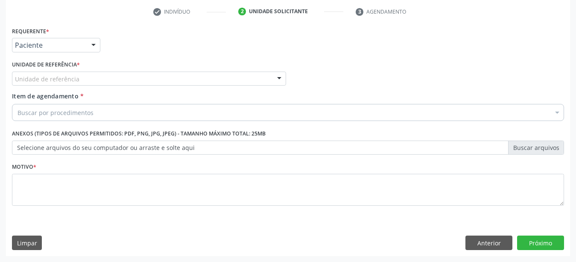
click at [54, 63] on label "Unidade de referência *" at bounding box center [46, 64] width 68 height 13
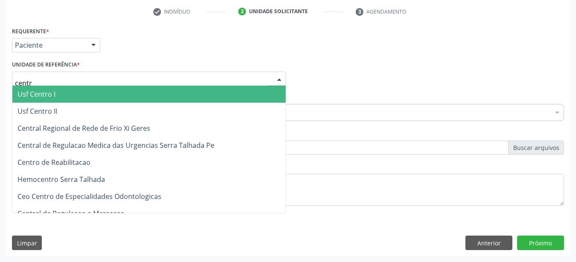
type input "centro"
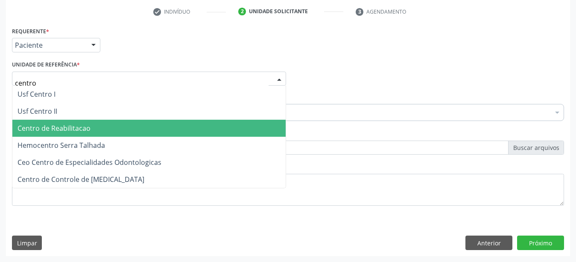
drag, startPoint x: 58, startPoint y: 123, endPoint x: 75, endPoint y: 113, distance: 19.7
click at [58, 124] on span "Centro de Reabilitacao" at bounding box center [53, 128] width 73 height 9
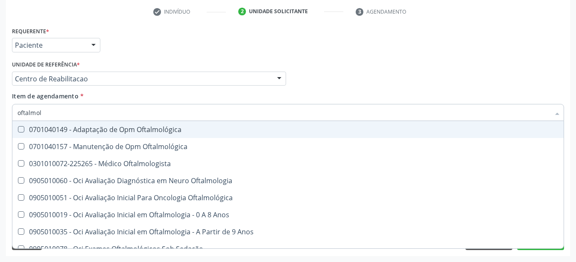
type input "oftalmolo"
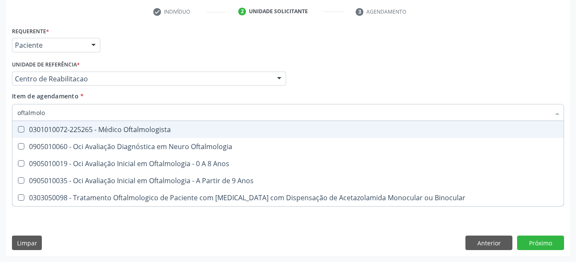
click at [102, 126] on div "0301010072-225265 - Médico Oftalmologista" at bounding box center [287, 129] width 541 height 7
checkbox Oftalmologista "true"
drag, startPoint x: 334, startPoint y: 84, endPoint x: 272, endPoint y: 112, distance: 68.0
click at [332, 84] on div "Médico Solicitante Por favor, selecione a Unidade de Atendimento primeiro Nenhu…" at bounding box center [288, 74] width 556 height 33
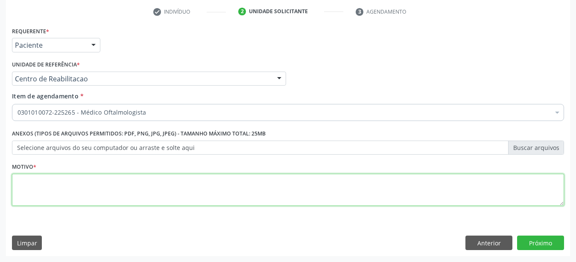
click at [147, 186] on textarea at bounding box center [288, 190] width 552 height 32
type textarea "...."
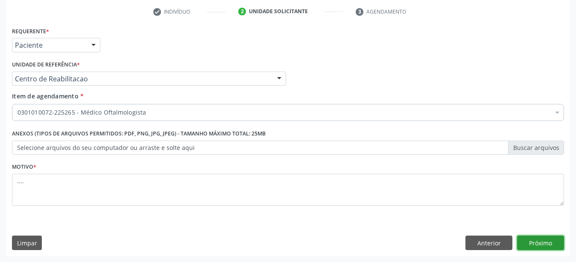
click at [550, 244] on button "Próximo" at bounding box center [540, 243] width 47 height 15
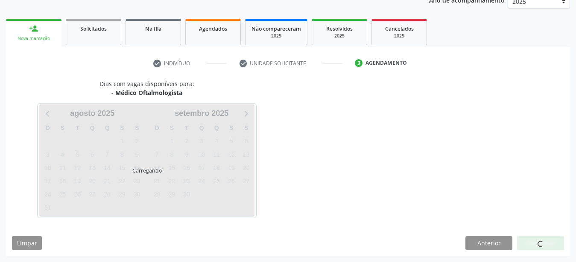
scroll to position [109, 0]
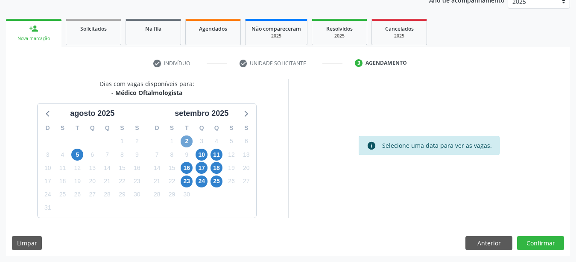
click at [186, 139] on span "2" at bounding box center [187, 142] width 12 height 12
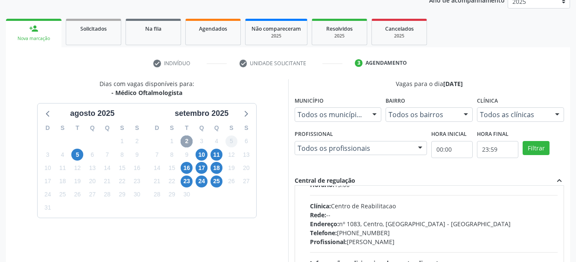
scroll to position [49, 0]
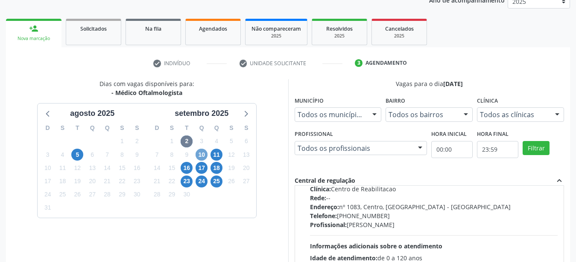
click at [200, 161] on div "10" at bounding box center [201, 155] width 12 height 13
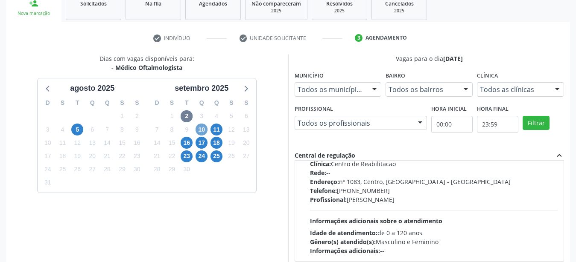
scroll to position [152, 0]
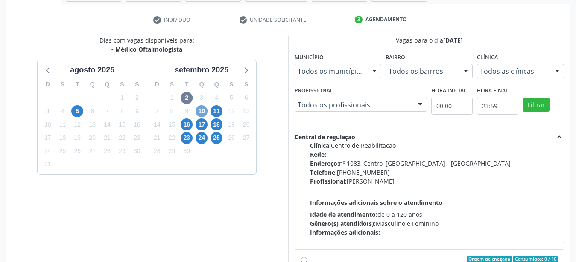
click at [197, 111] on span "10" at bounding box center [201, 111] width 12 height 12
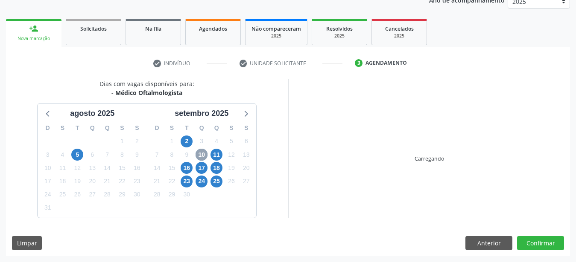
scroll to position [109, 0]
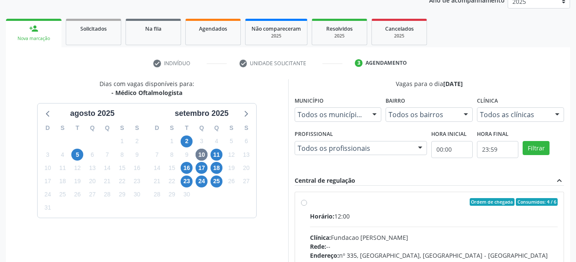
click at [310, 201] on label "Ordem de chegada Consumidos: 4 / 6 Horário: 12:00 Clínica: Fundacao Altino Vent…" at bounding box center [434, 263] width 248 height 131
click at [305, 201] on input "Ordem de chegada Consumidos: 4 / 6 Horário: 12:00 Clínica: Fundacao Altino Vent…" at bounding box center [304, 202] width 6 height 8
radio input "true"
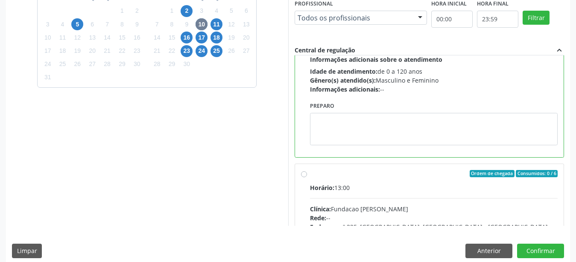
scroll to position [146, 0]
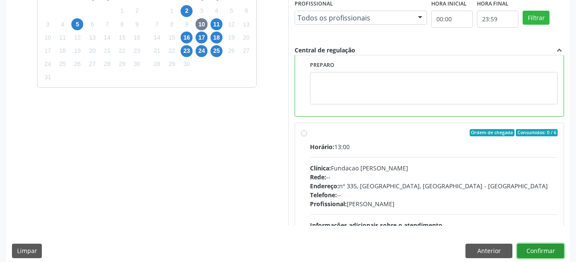
click at [539, 257] on button "Confirmar" at bounding box center [540, 251] width 47 height 15
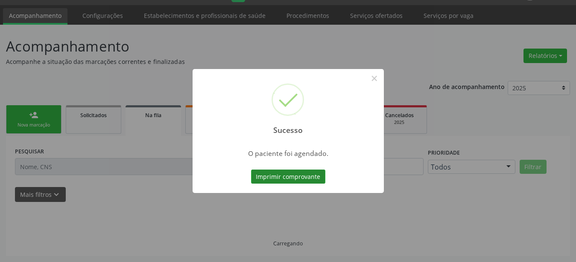
scroll to position [22, 0]
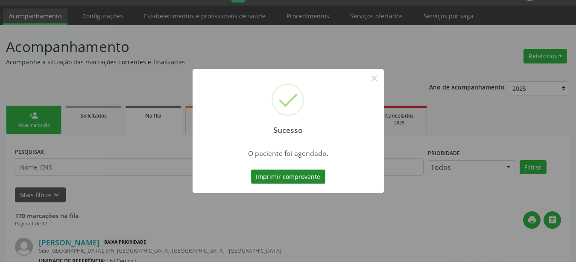
click at [307, 178] on button "Imprimir comprovante" at bounding box center [288, 177] width 74 height 15
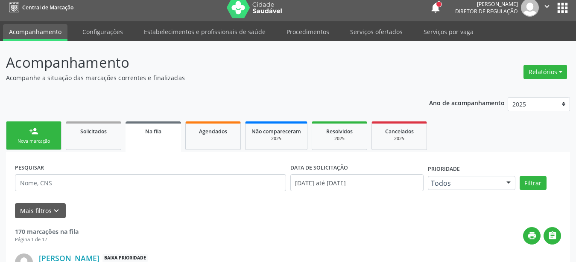
scroll to position [0, 0]
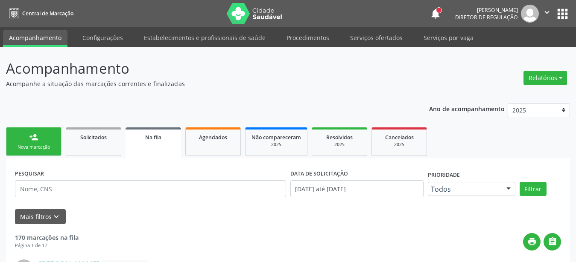
click at [561, 12] on button "apps" at bounding box center [562, 13] width 15 height 15
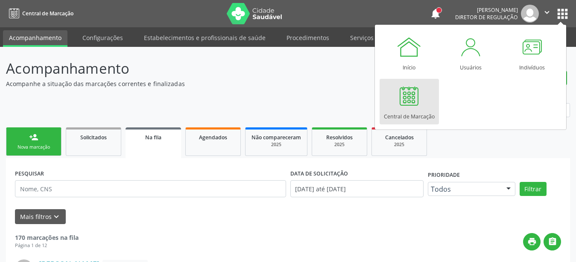
click at [433, 90] on link "Central de Marcação" at bounding box center [408, 102] width 59 height 46
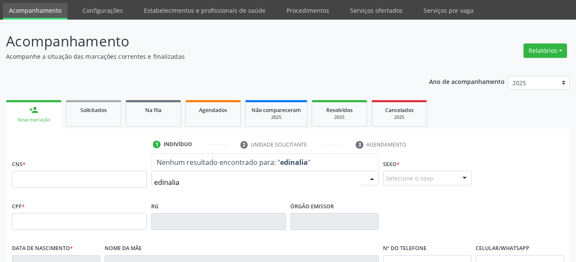
scroll to position [44, 0]
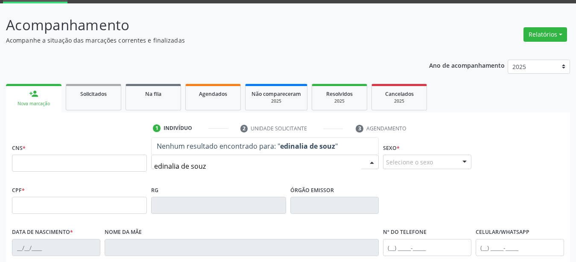
type input "[PERSON_NAME]"
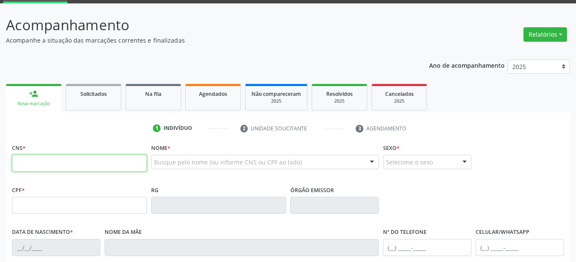
paste input "701 8052 4746 2772"
type input "701 8052 4746 2772"
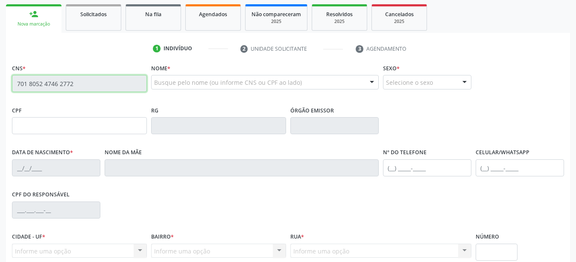
scroll to position [131, 0]
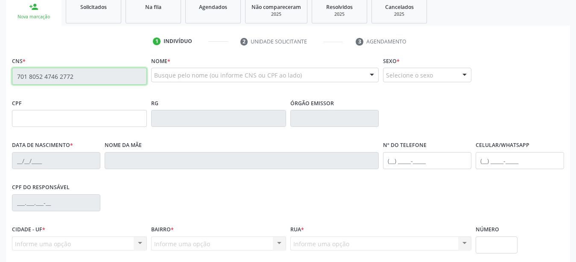
type input "102.869.484-94"
type input "[DATE]"
type input "[PERSON_NAME]"
type input "[PHONE_NUMBER]"
type input "530"
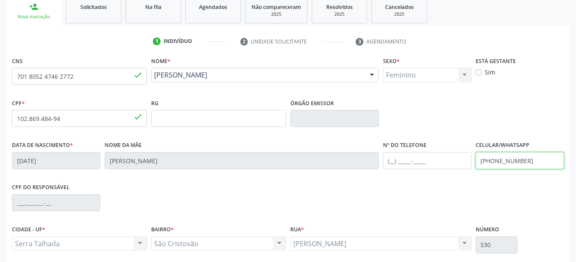
drag, startPoint x: 530, startPoint y: 161, endPoint x: 419, endPoint y: 164, distance: 111.0
click at [475, 164] on input "[PHONE_NUMBER]" at bounding box center [519, 160] width 88 height 17
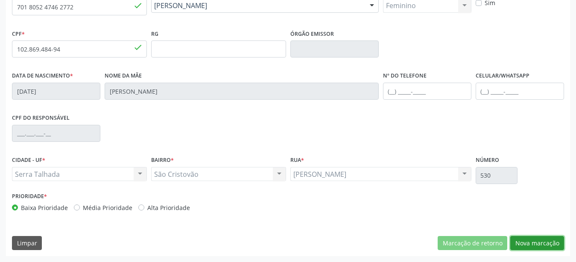
drag, startPoint x: 538, startPoint y: 243, endPoint x: 368, endPoint y: 204, distance: 173.8
click at [538, 244] on button "Nova marcação" at bounding box center [537, 243] width 54 height 15
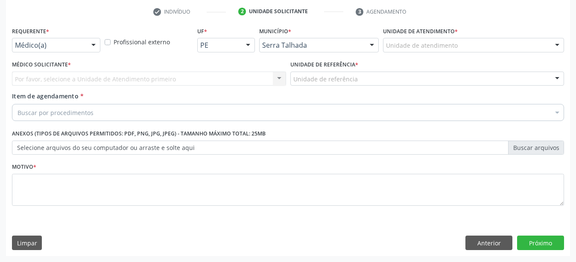
scroll to position [167, 0]
drag, startPoint x: 53, startPoint y: 33, endPoint x: 58, endPoint y: 34, distance: 5.1
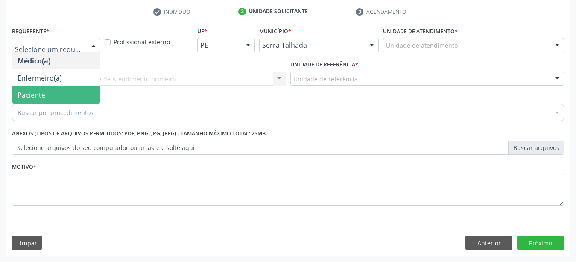
drag, startPoint x: 50, startPoint y: 90, endPoint x: 55, endPoint y: 82, distance: 9.4
click at [50, 91] on span "Paciente" at bounding box center [55, 95] width 87 height 17
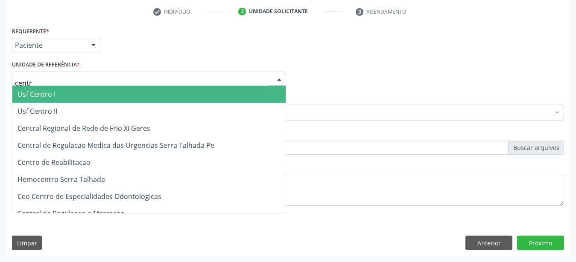
type input "centro"
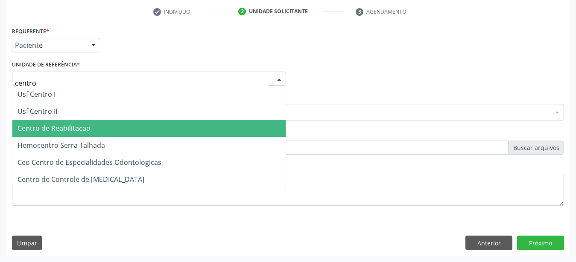
click at [86, 128] on span "Centro de Reabilitacao" at bounding box center [148, 128] width 273 height 17
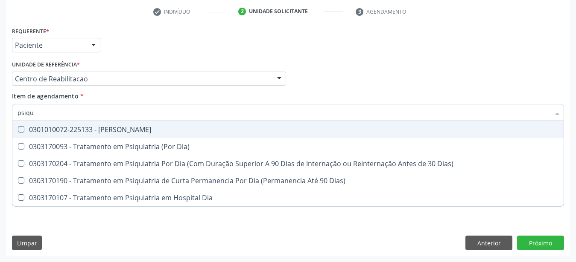
type input "psiqui"
click at [152, 126] on div "0301010072-225133 - [PERSON_NAME]" at bounding box center [287, 129] width 541 height 7
checkbox Psiquiatra "true"
click at [330, 58] on div "Médico Solicitante Por favor, selecione a Unidade de Atendimento primeiro Nenhu…" at bounding box center [288, 74] width 556 height 33
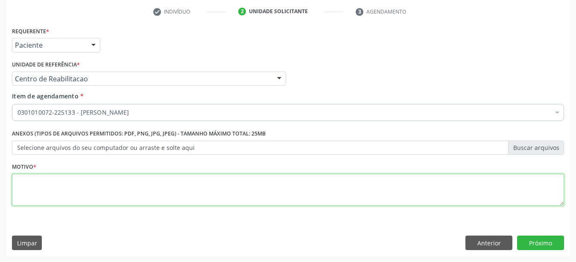
click at [146, 187] on textarea at bounding box center [288, 190] width 552 height 32
type textarea "..."
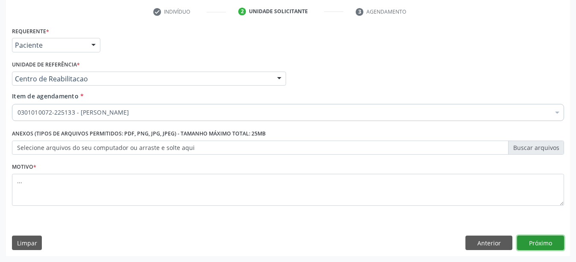
click at [530, 243] on button "Próximo" at bounding box center [540, 243] width 47 height 15
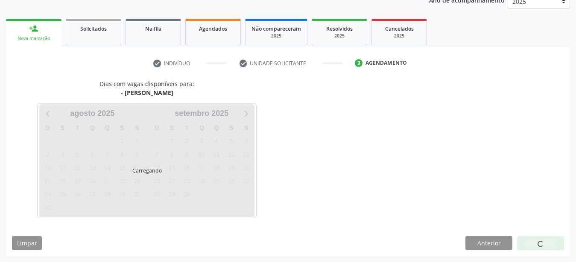
scroll to position [109, 0]
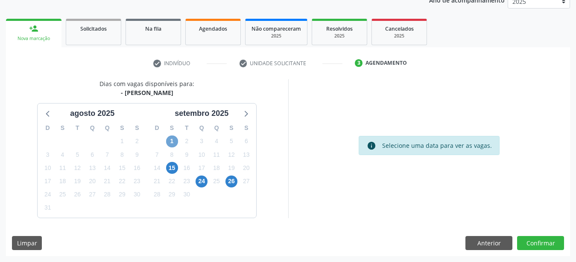
click at [173, 144] on span "1" at bounding box center [172, 142] width 12 height 12
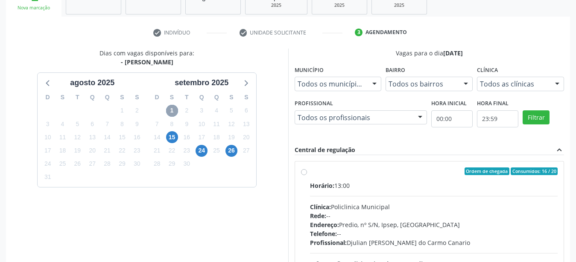
scroll to position [152, 0]
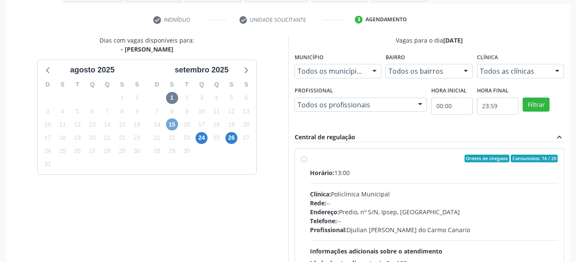
click at [169, 124] on span "15" at bounding box center [172, 125] width 12 height 12
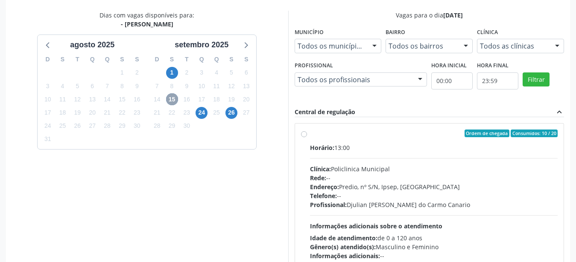
scroll to position [232, 0]
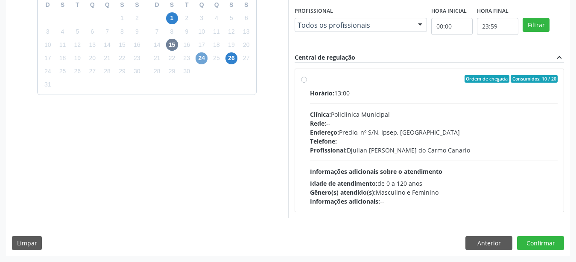
drag, startPoint x: 204, startPoint y: 60, endPoint x: 210, endPoint y: 60, distance: 5.6
click at [204, 60] on span "24" at bounding box center [201, 58] width 12 height 12
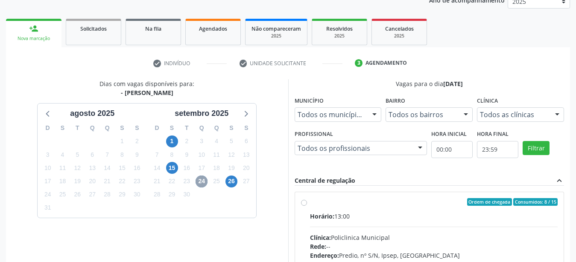
scroll to position [152, 0]
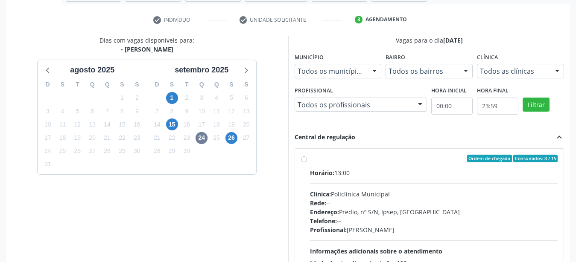
click at [310, 159] on label "Ordem de chegada Consumidos: 8 / 15 Horário: 13:00 Clínica: Policlinica Municip…" at bounding box center [434, 220] width 248 height 131
click at [301, 159] on input "Ordem de chegada Consumidos: 8 / 15 Horário: 13:00 Clínica: Policlinica Municip…" at bounding box center [304, 159] width 6 height 8
radio input "true"
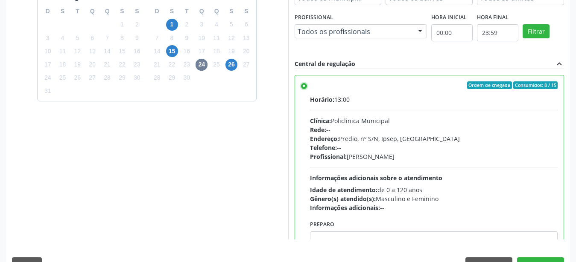
scroll to position [247, 0]
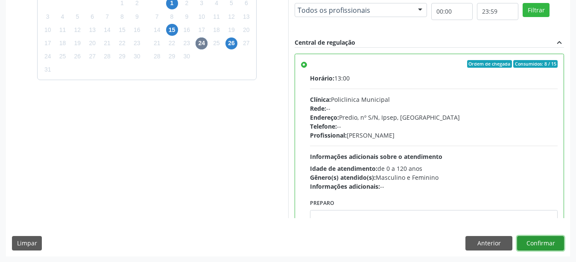
click at [537, 239] on button "Confirmar" at bounding box center [540, 243] width 47 height 15
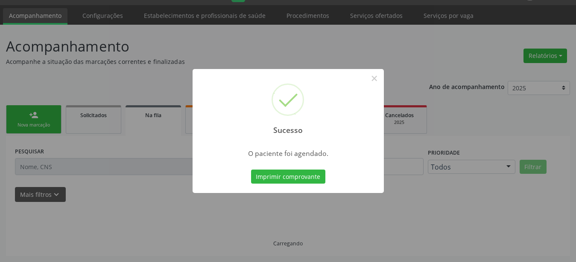
scroll to position [22, 0]
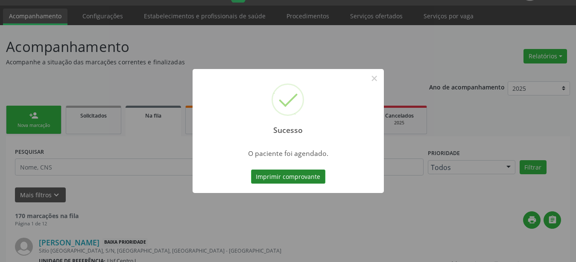
click at [302, 172] on button "Imprimir comprovante" at bounding box center [288, 177] width 74 height 15
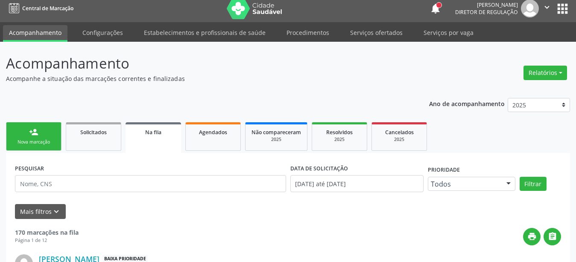
scroll to position [0, 0]
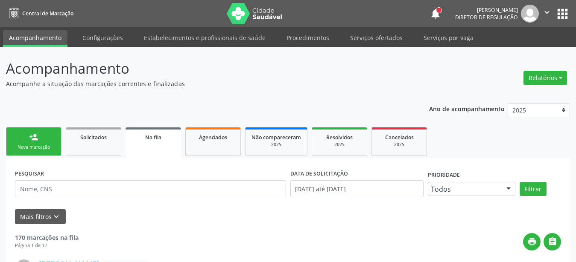
click at [562, 15] on button "apps" at bounding box center [562, 13] width 15 height 15
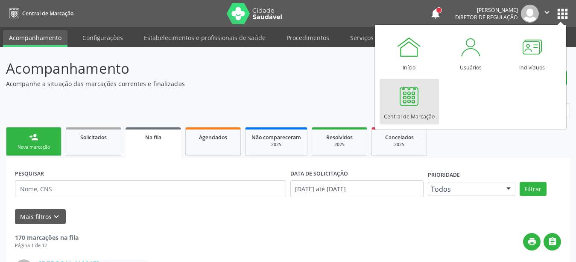
click at [397, 98] on div at bounding box center [409, 96] width 26 height 26
